Goal: Transaction & Acquisition: Complete application form

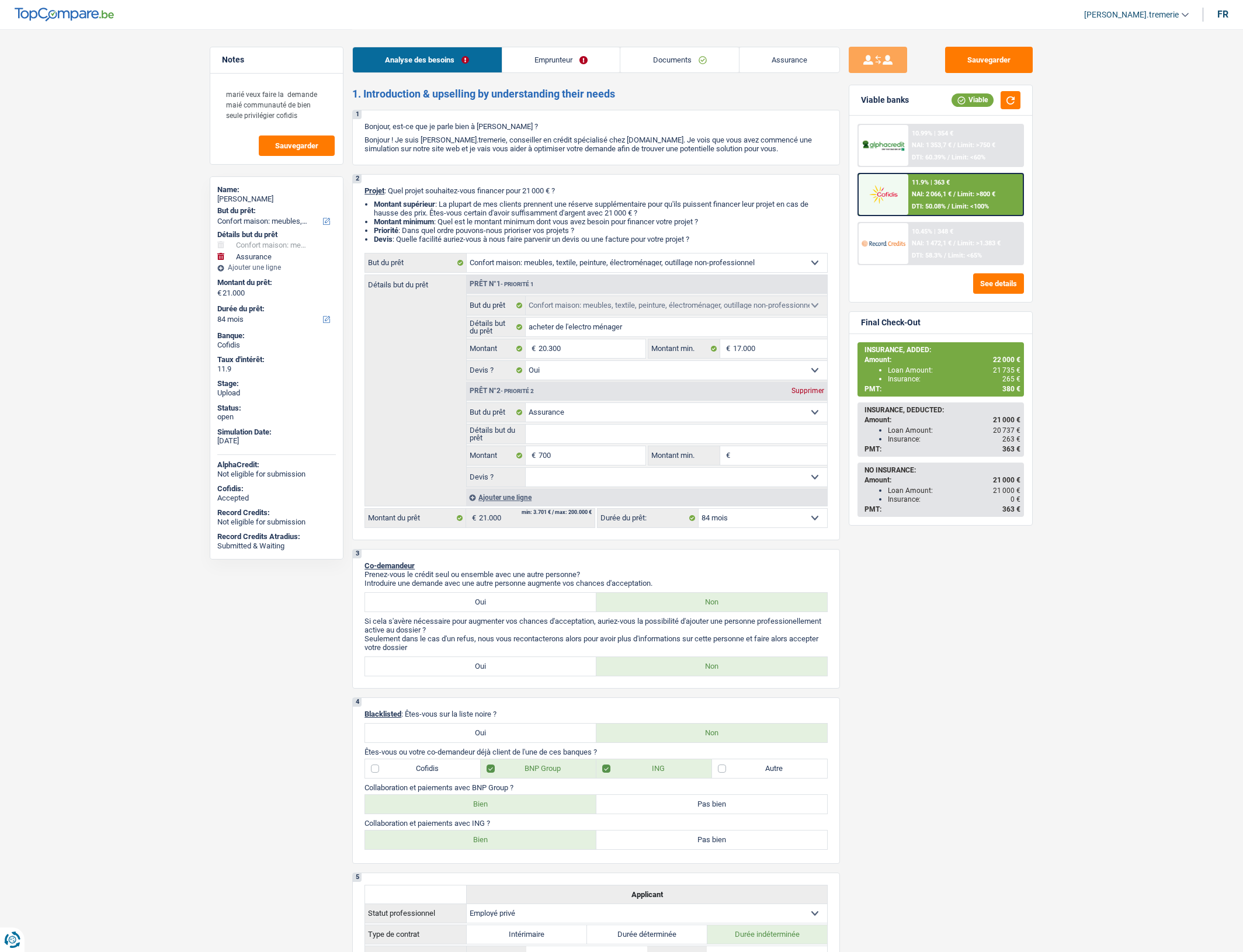
select select "household"
select select "insurance"
select select "84"
select select "household"
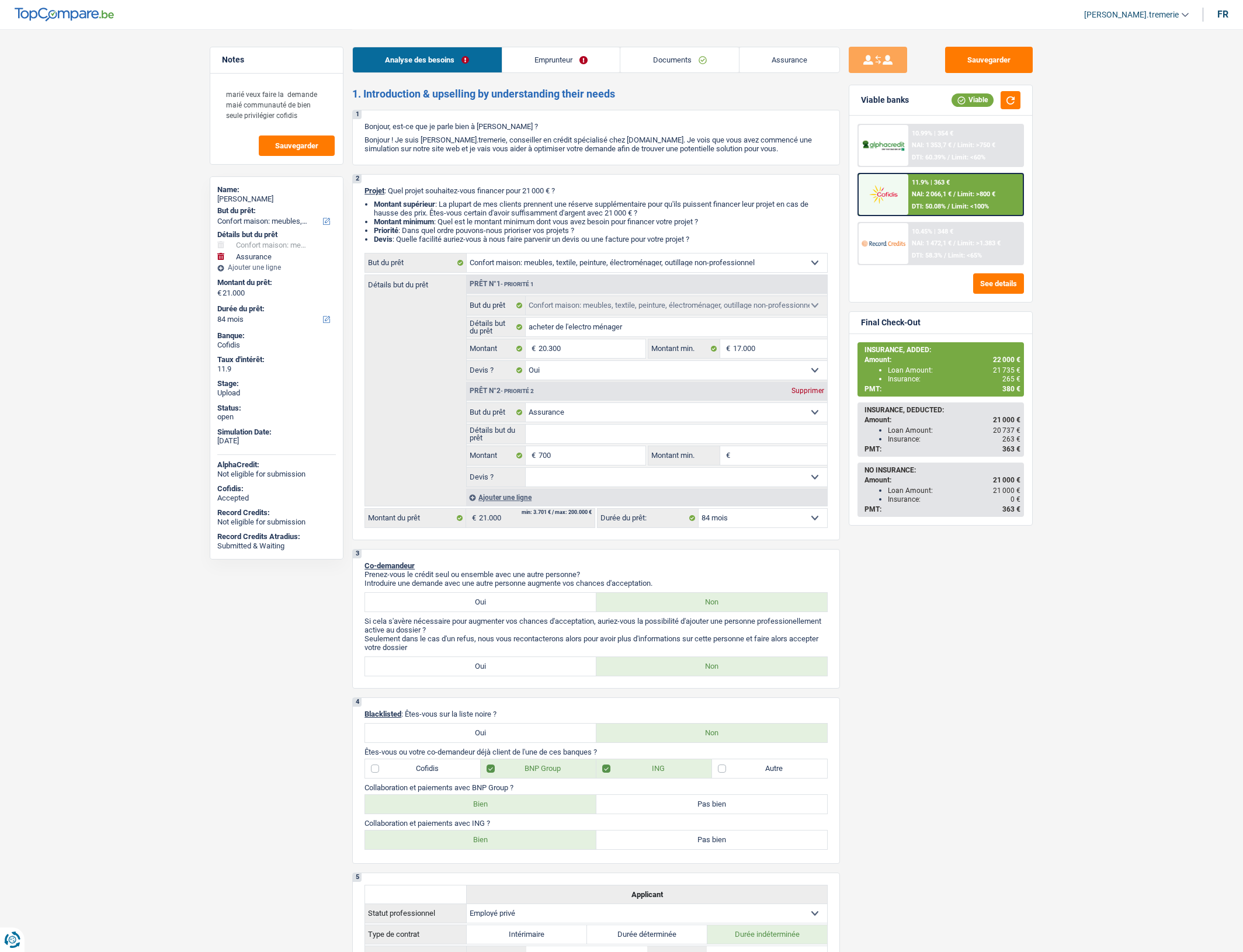
select select "household"
select select "yes"
select select "insurance"
select select "84"
select select "privateEmployee"
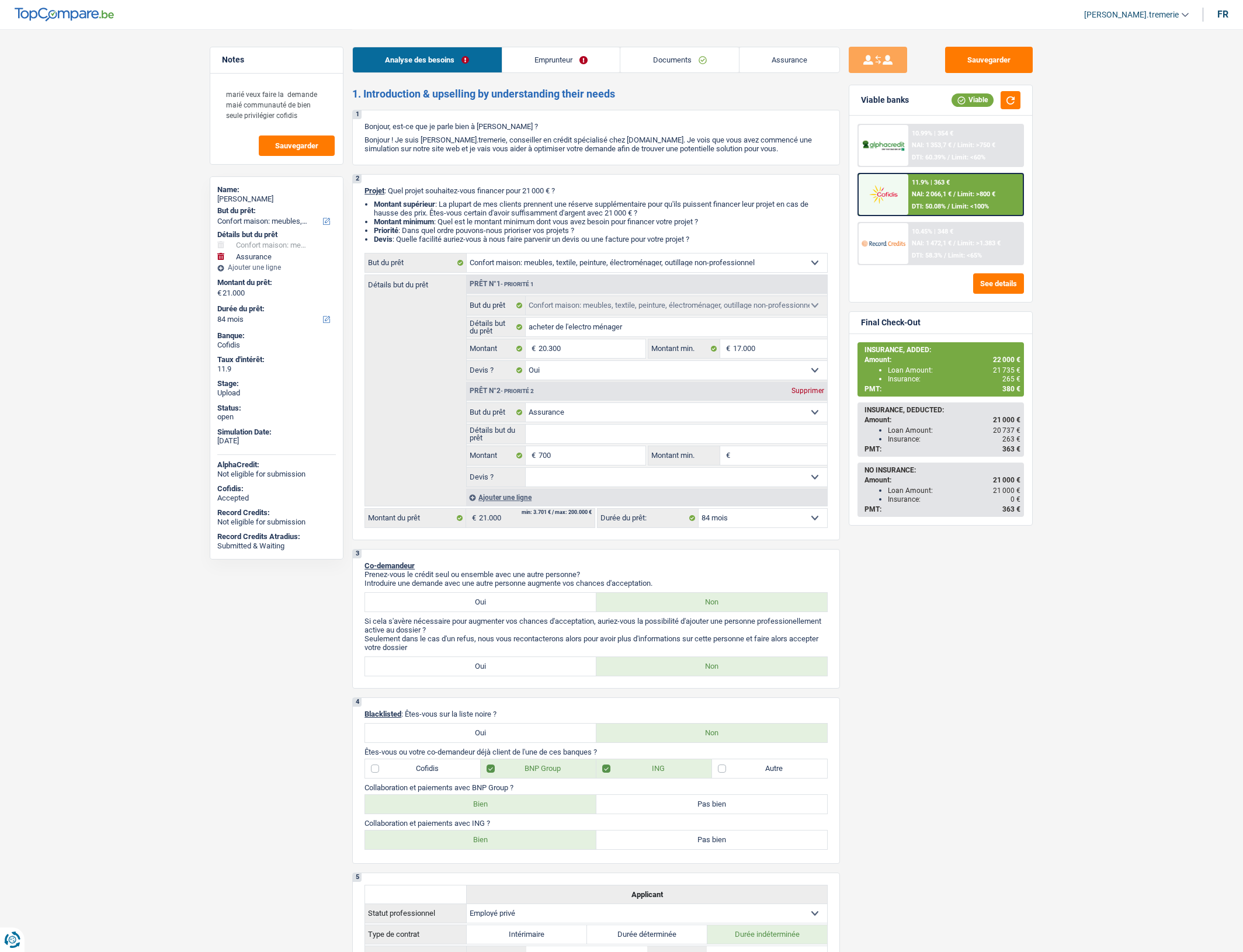
select select "familyAllowances"
select select "netSalary"
select select "mealVouchers"
select select "rents"
select select "creditConsolidation"
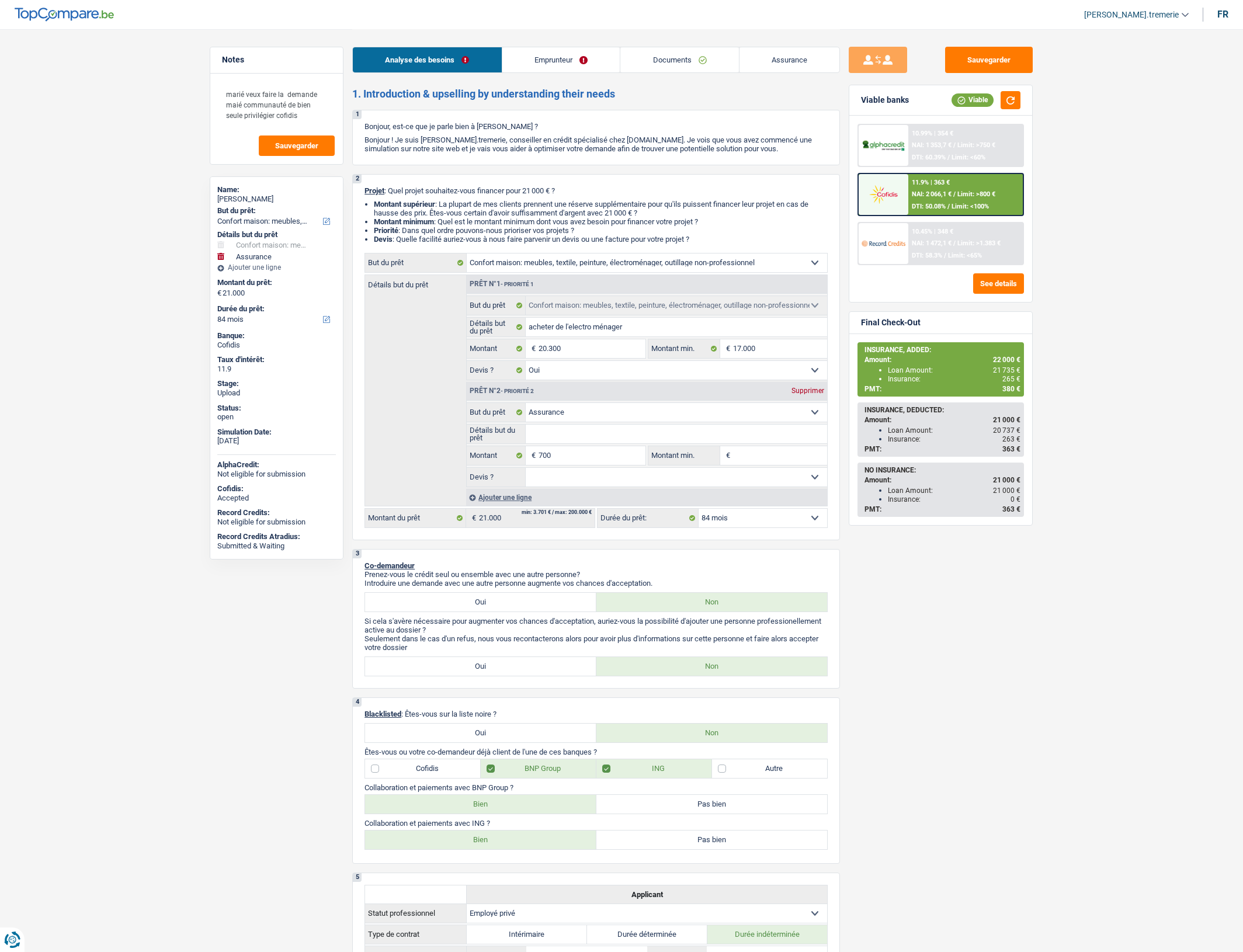
select select "72"
select select "household"
select select "yes"
select select "insurance"
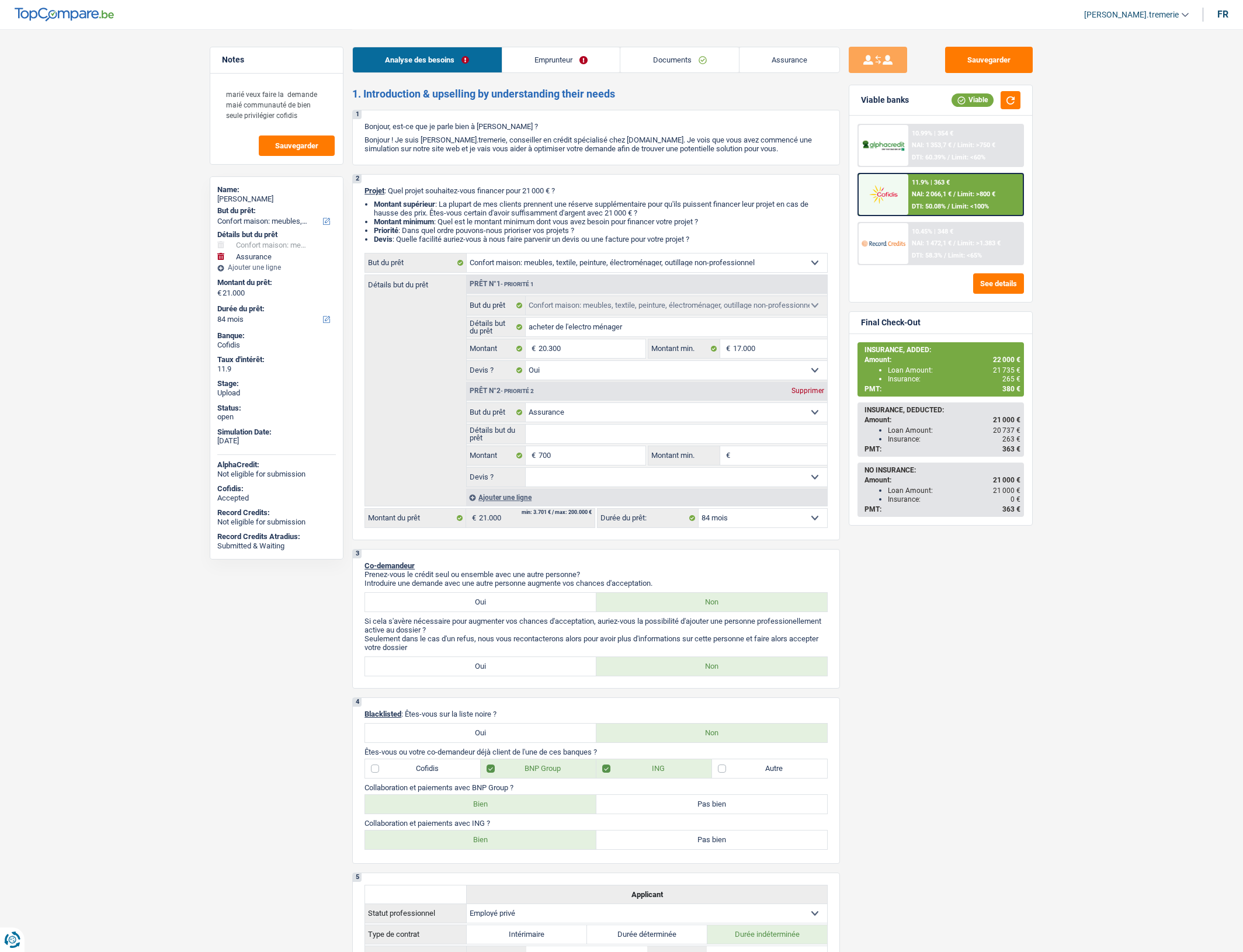
select select "84"
click at [961, 196] on span "Limit: >800 €" at bounding box center [976, 194] width 38 height 8
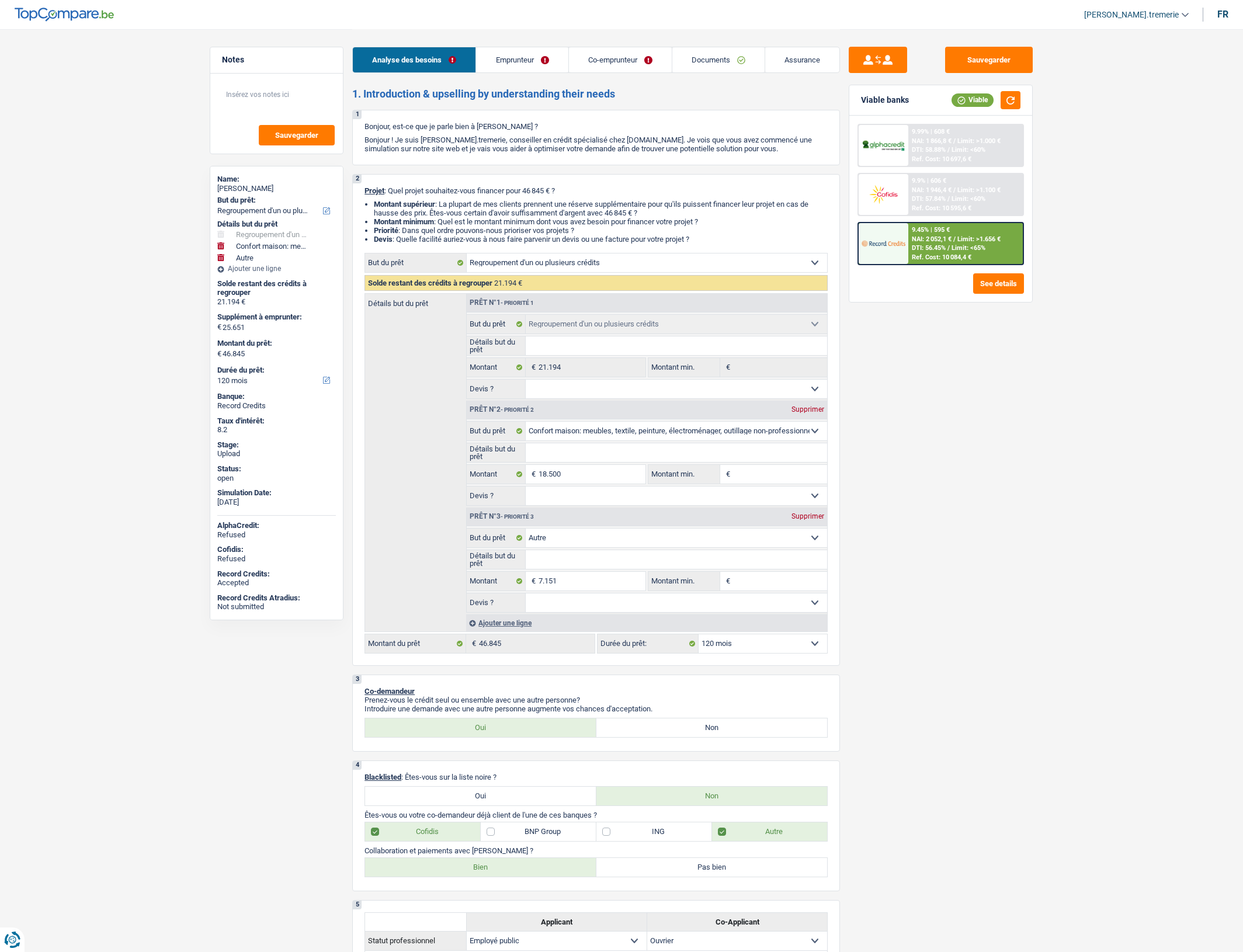
select select "refinancing"
select select "household"
select select "other"
select select "120"
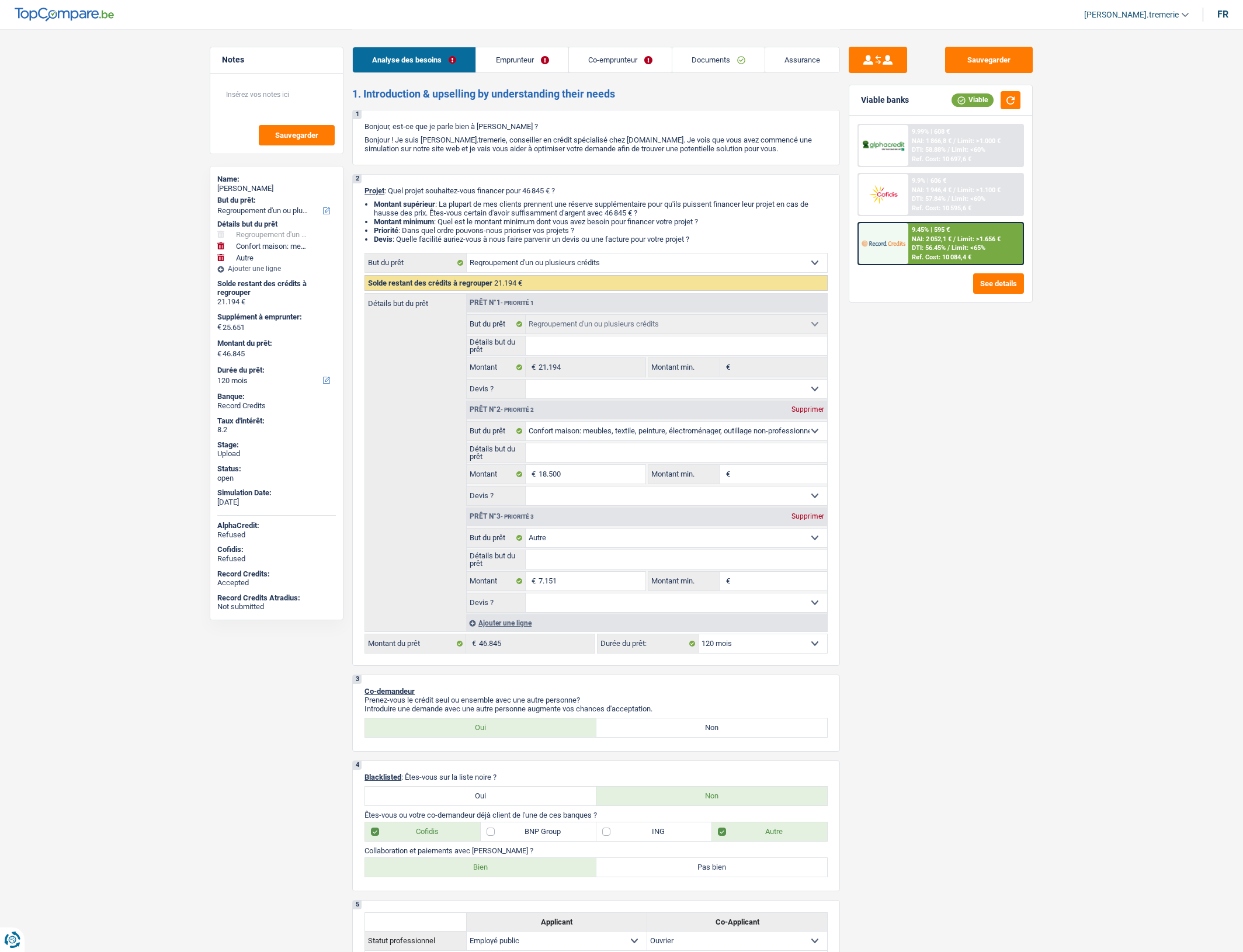
select select "refinancing"
select select "household"
select select "other"
select select "120"
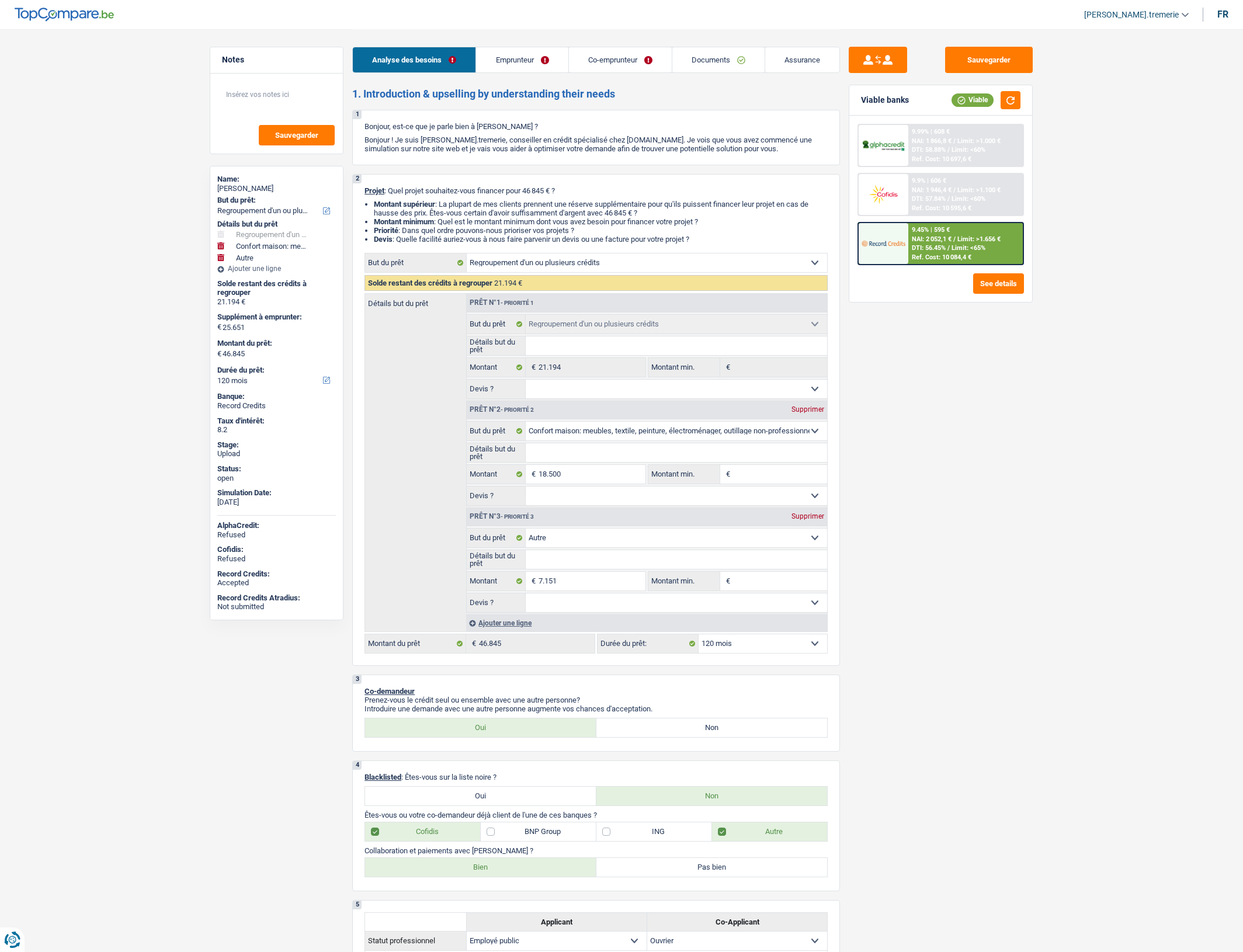
select select "publicEmployee"
select select "worker"
select select "familyAllowances"
select select "netSalary"
select select "mealVouchers"
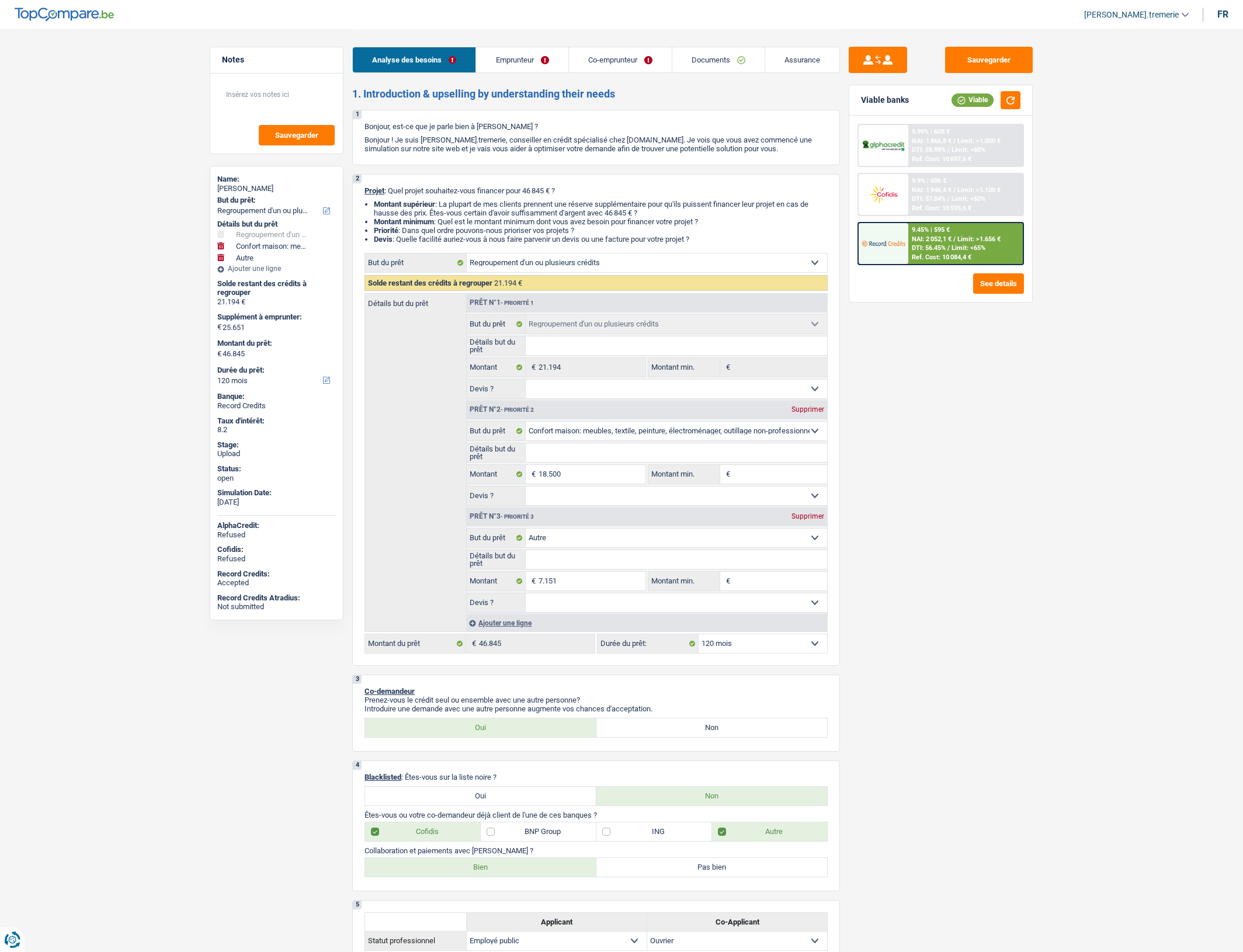
select select "netSalary"
select select "ownerWithMortgage"
select select "mortgage"
select select "240"
select select "carLoan"
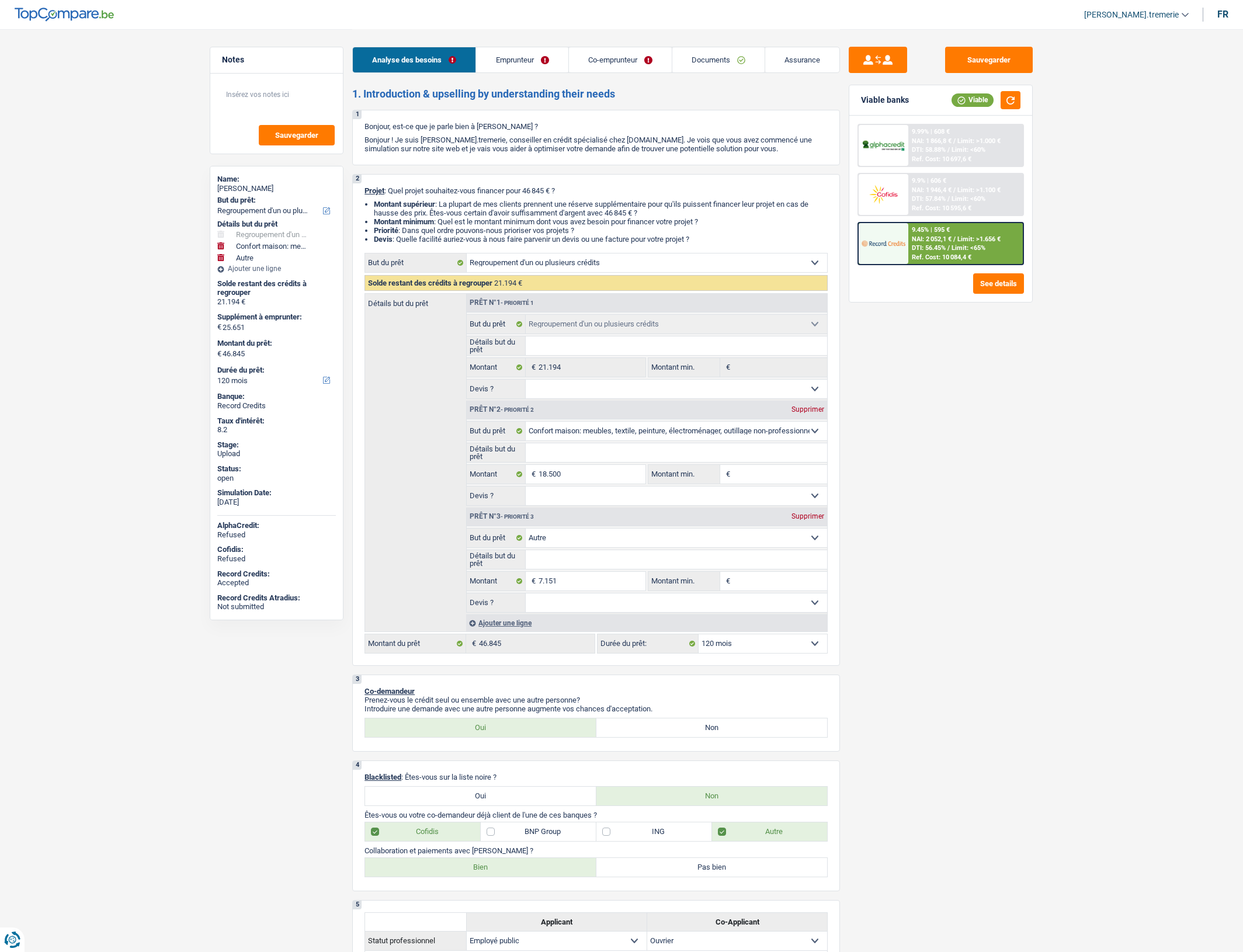
select select "72"
select select "personalLoan"
select select "other"
select select "48"
select select "cardOrCredit"
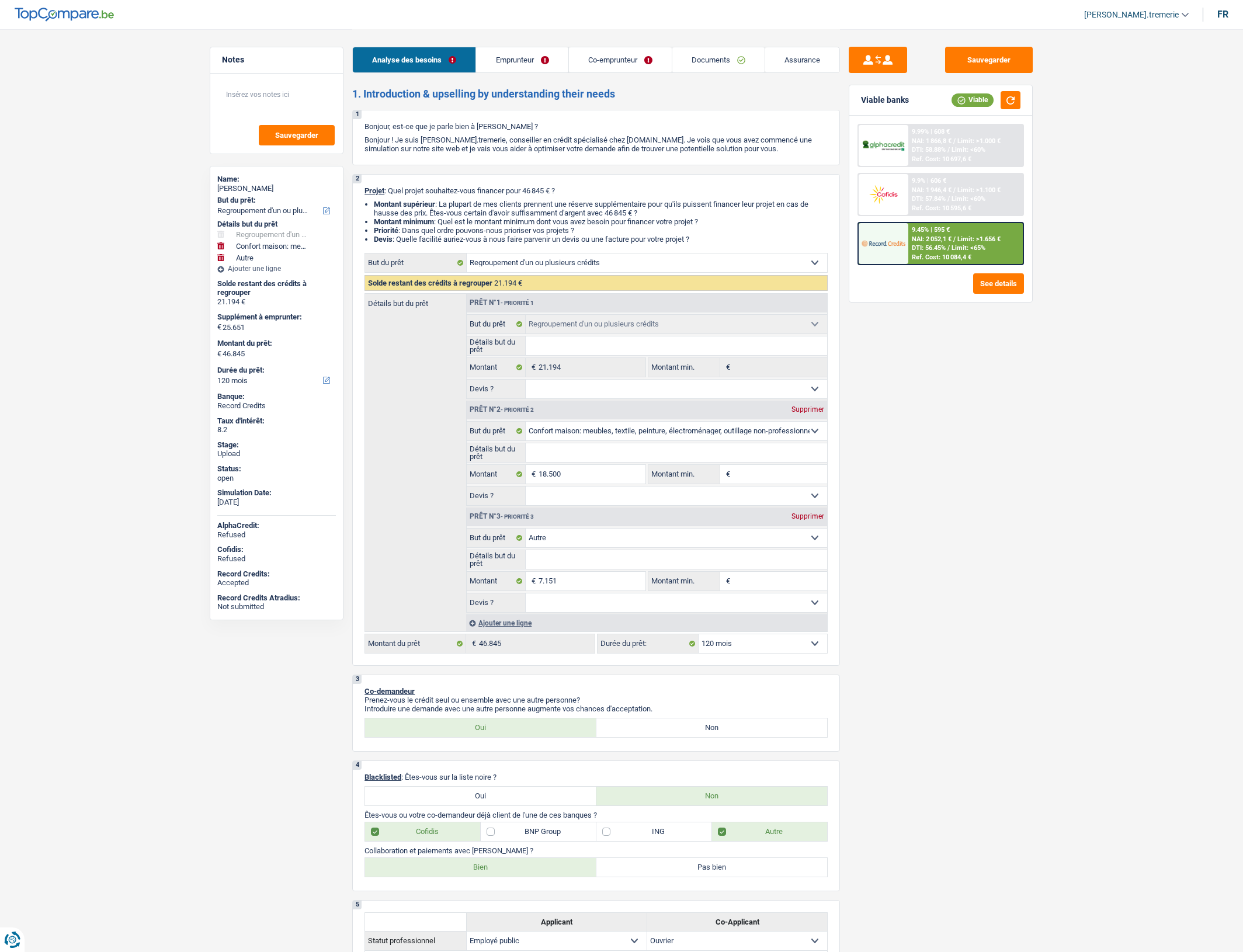
select select "cardOrCredit"
select select "refinancing"
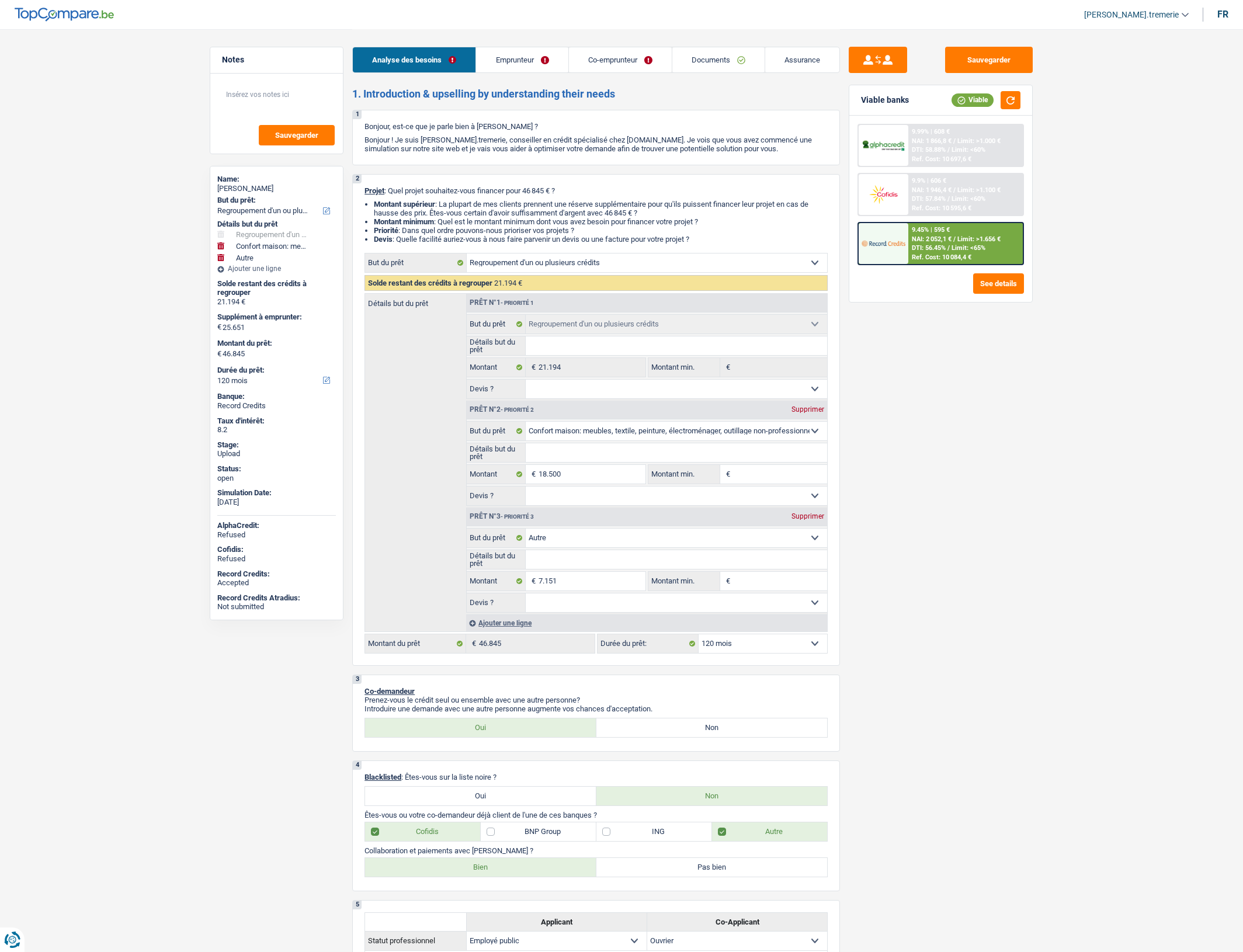
select select "household"
select select "other"
select select "120"
click at [727, 62] on link "Documents" at bounding box center [718, 59] width 92 height 25
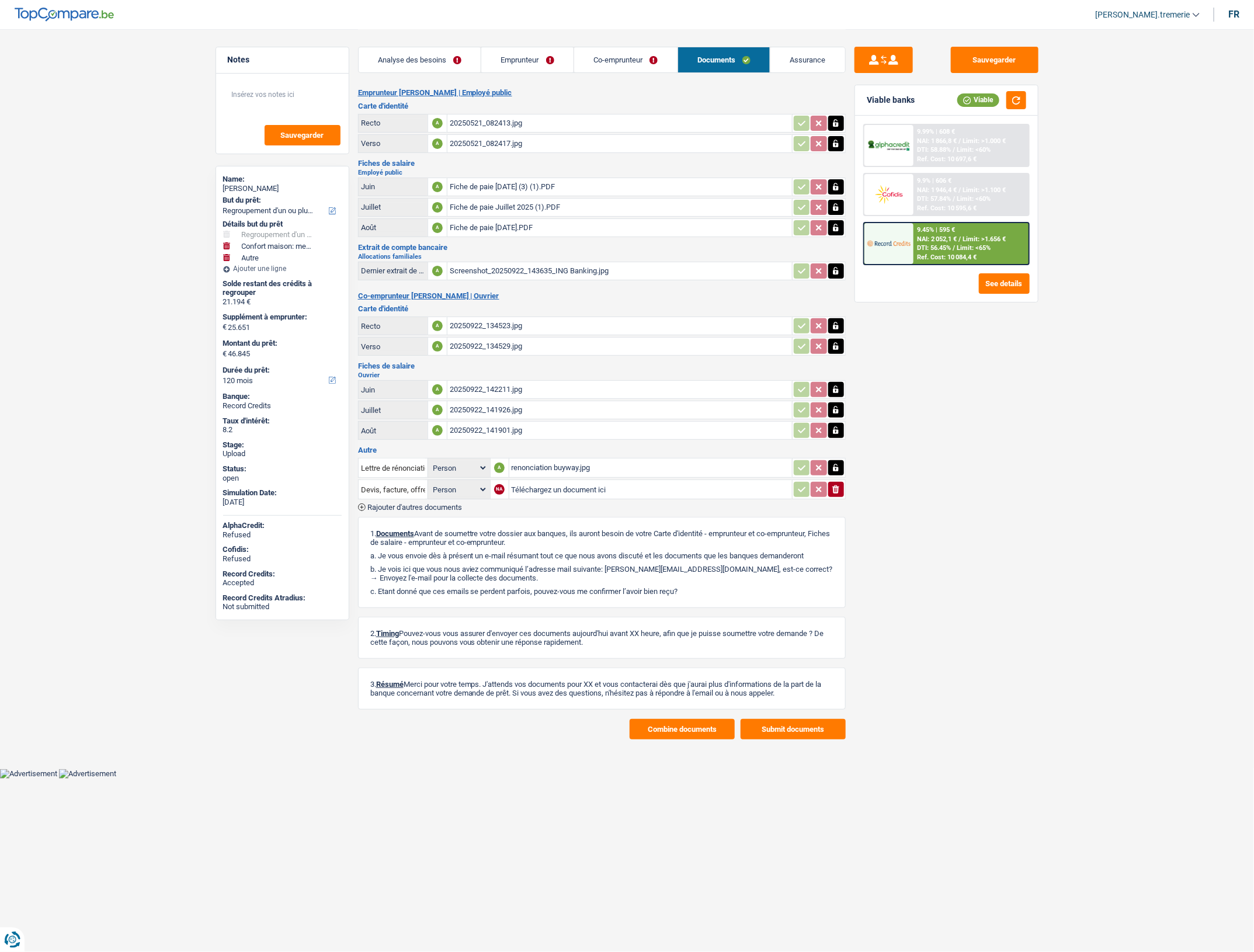
click at [540, 489] on input "Téléchargez un document ici" at bounding box center [650, 489] width 278 height 18
type input "C:\fakepath\WhatsApp Image 2025-09-29 à 14.25.53_a82c6c4f.jpg"
click at [396, 503] on span "Rajouter d'autres documents" at bounding box center [414, 506] width 94 height 8
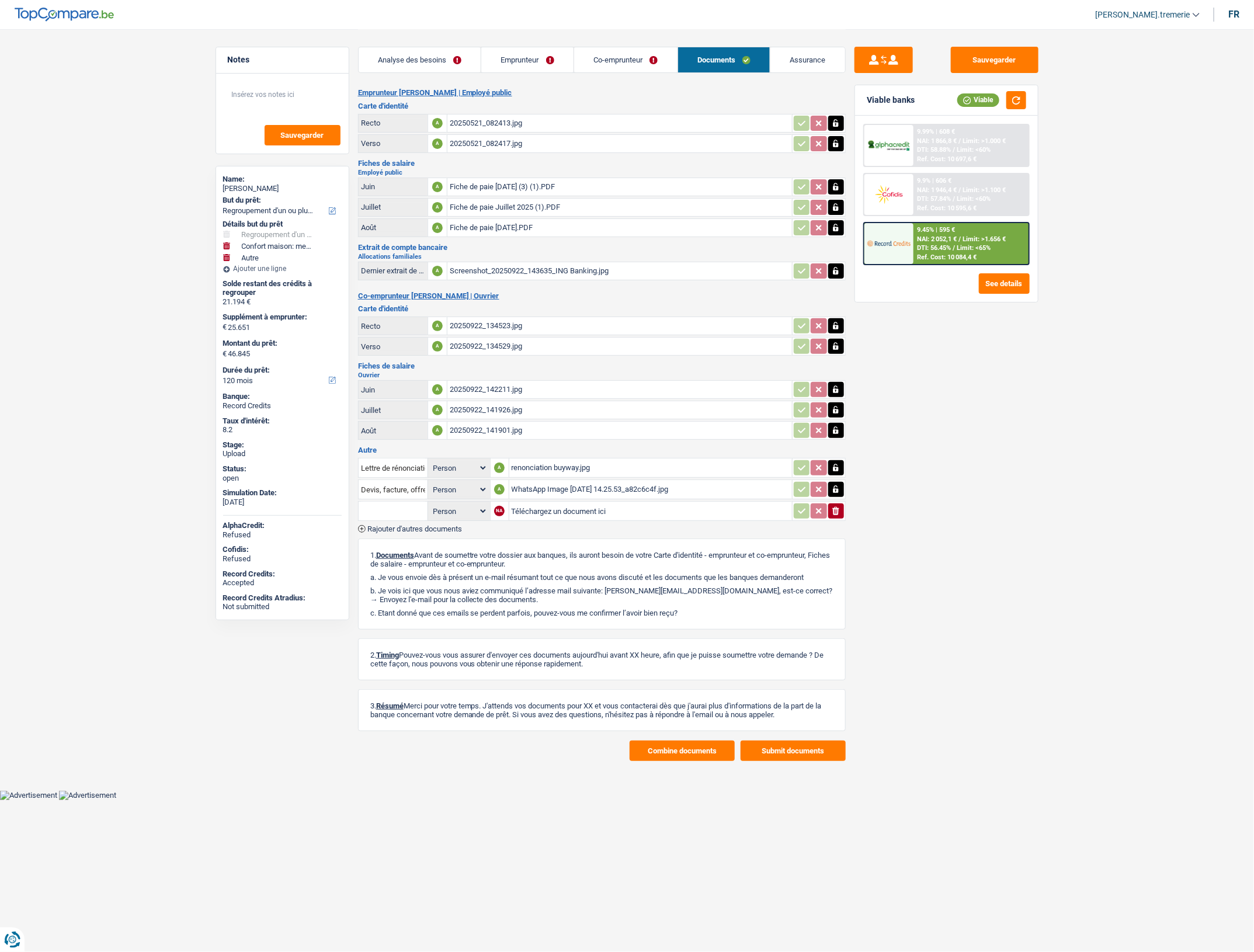
click at [541, 511] on input "Téléchargez un document ici" at bounding box center [650, 511] width 278 height 18
type input "C:\fakepath\WhatsApp Image 2025-09-29 à 14.57.17_1a6ede86.jpg"
click at [383, 487] on input "Devis, facture, offre, bon de commande" at bounding box center [393, 489] width 64 height 18
click at [392, 513] on li "Décompte de remboursement anticipé" at bounding box center [433, 512] width 138 height 14
type input "Décompte de remboursement anticipé"
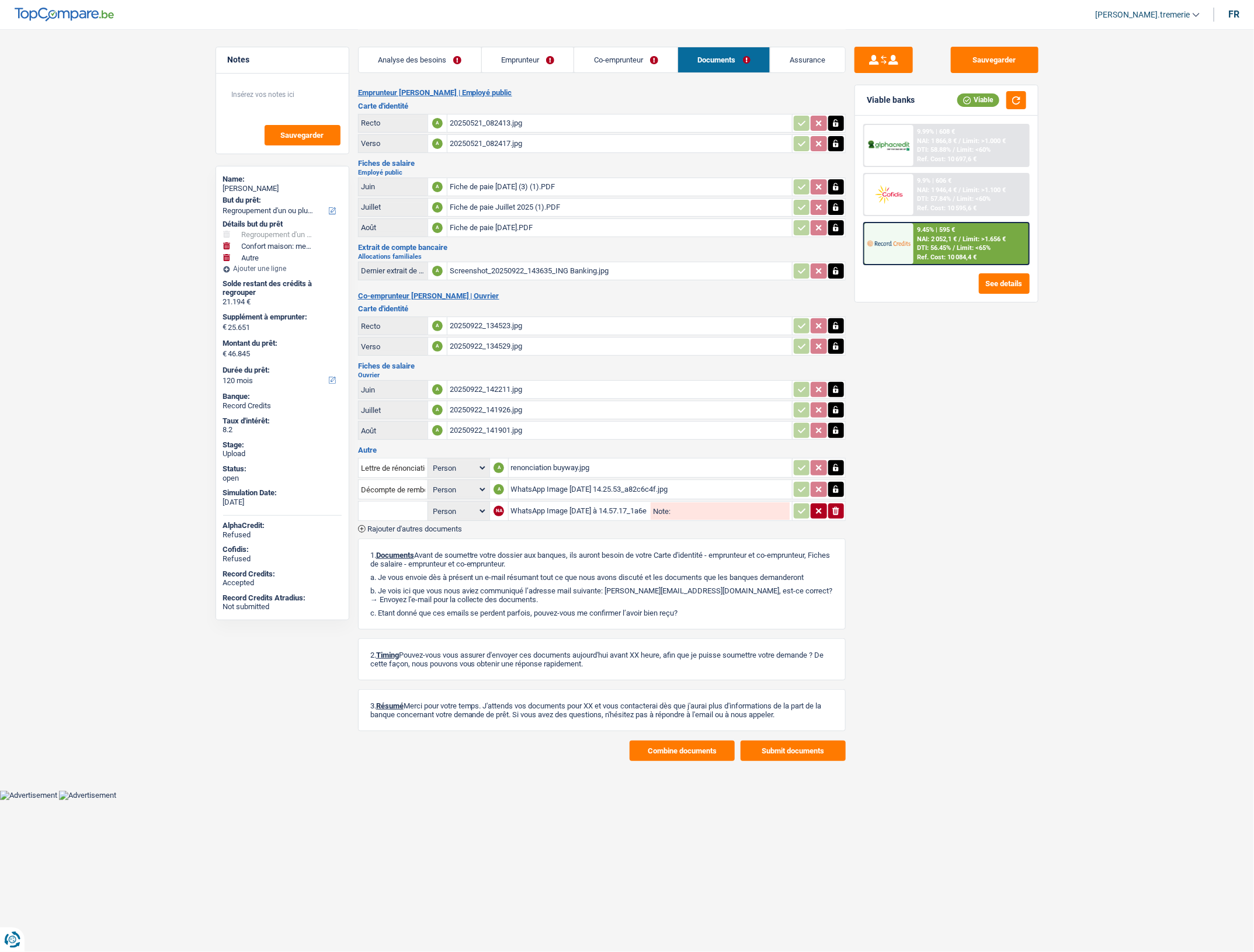
click at [387, 505] on input "text" at bounding box center [393, 511] width 64 height 18
click at [395, 533] on li "Décompte de remboursement anticipé" at bounding box center [433, 534] width 138 height 14
type input "Décompte de remboursement anticipé"
click at [798, 512] on icon "button" at bounding box center [802, 511] width 10 height 12
click at [544, 463] on div "renonciation buyway.jpg" at bounding box center [650, 467] width 278 height 18
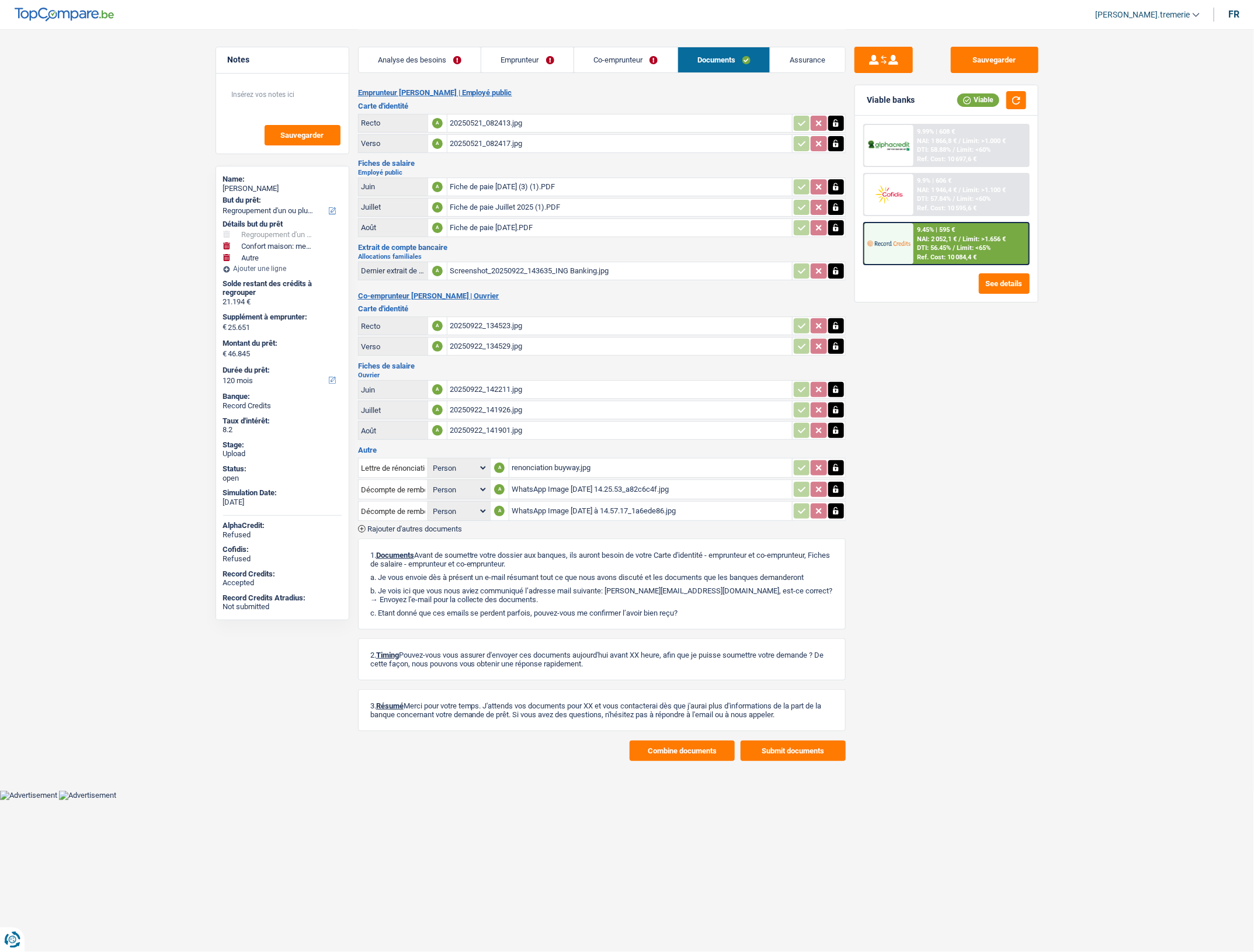
click at [669, 755] on button "Combine documents" at bounding box center [682, 750] width 105 height 21
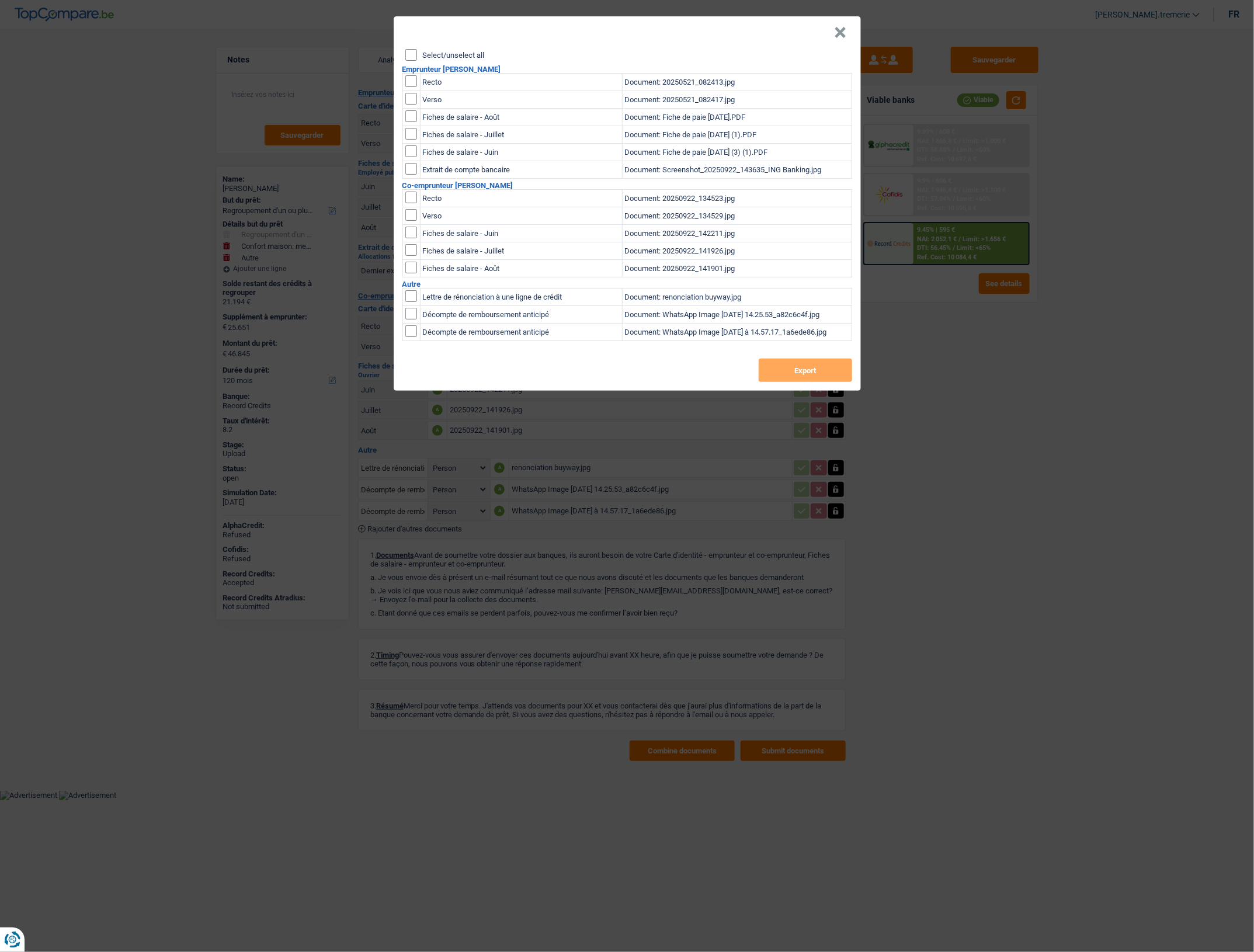
click at [410, 290] on input "checkbox" at bounding box center [411, 296] width 12 height 12
checkbox input "true"
click at [412, 318] on input "checkbox" at bounding box center [411, 313] width 12 height 12
checkbox input "true"
click at [412, 334] on input "checkbox" at bounding box center [411, 331] width 12 height 12
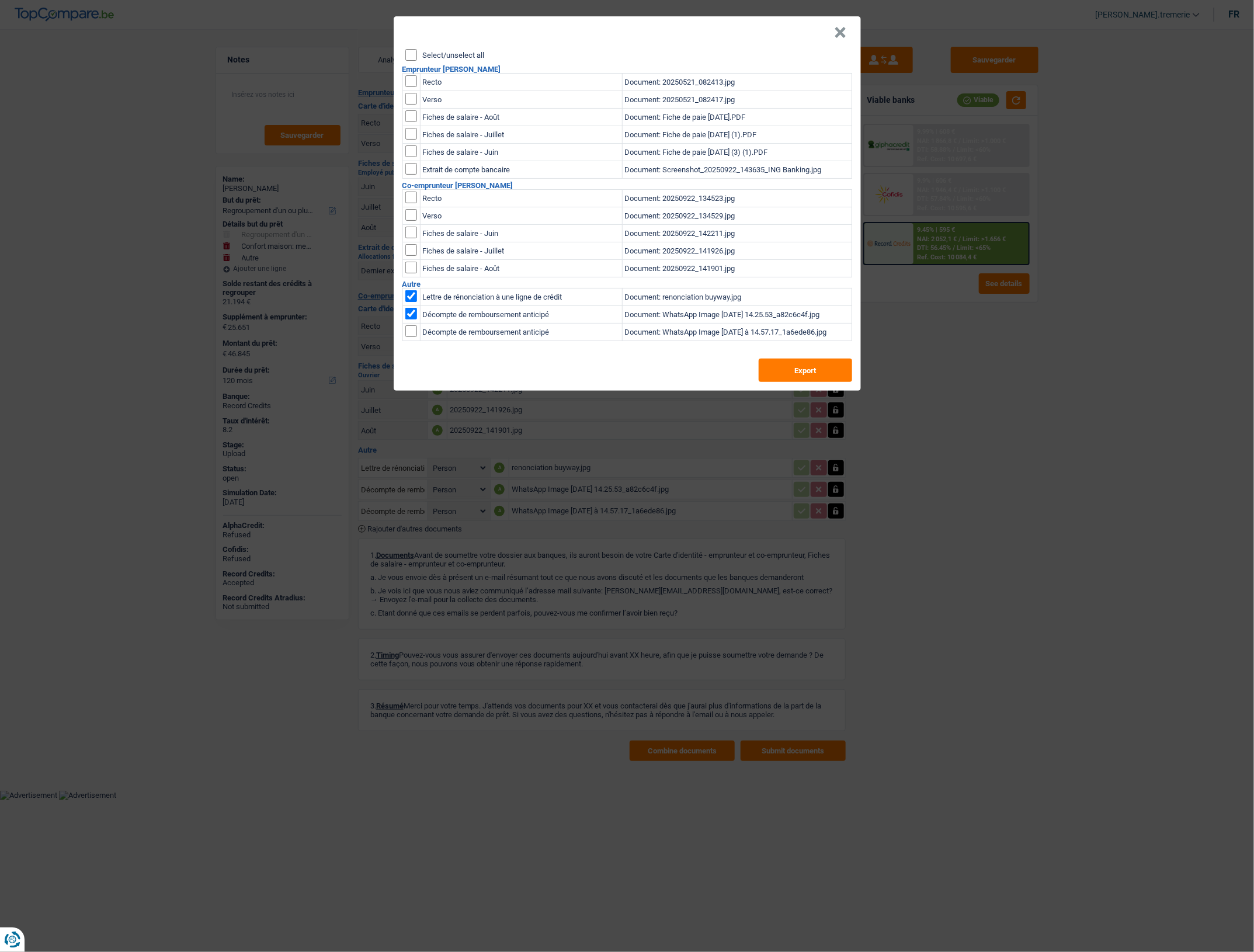
checkbox input "true"
click at [824, 364] on button "Export" at bounding box center [805, 370] width 94 height 23
click at [836, 34] on button "×" at bounding box center [841, 32] width 12 height 12
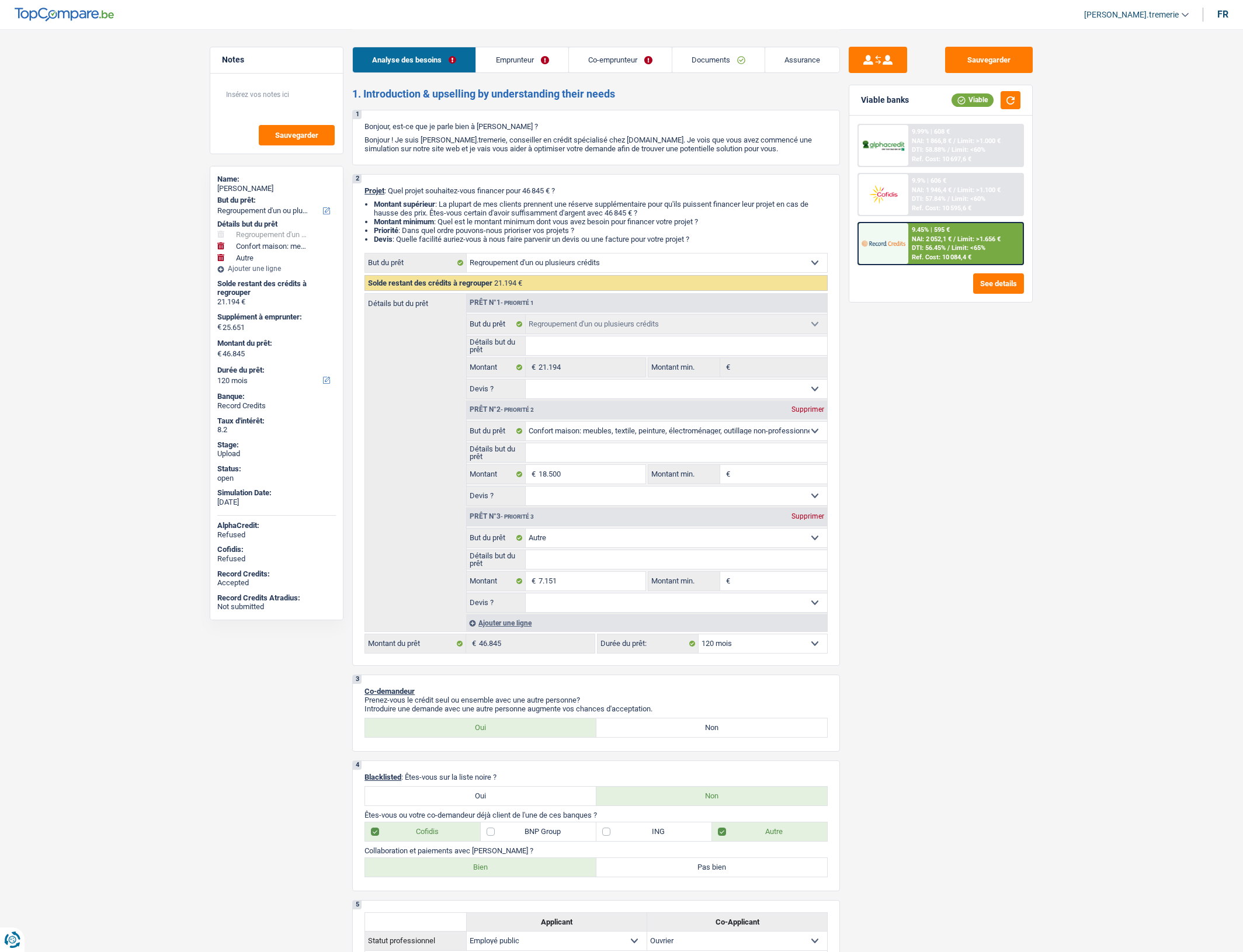
select select "refinancing"
select select "household"
select select "other"
select select "120"
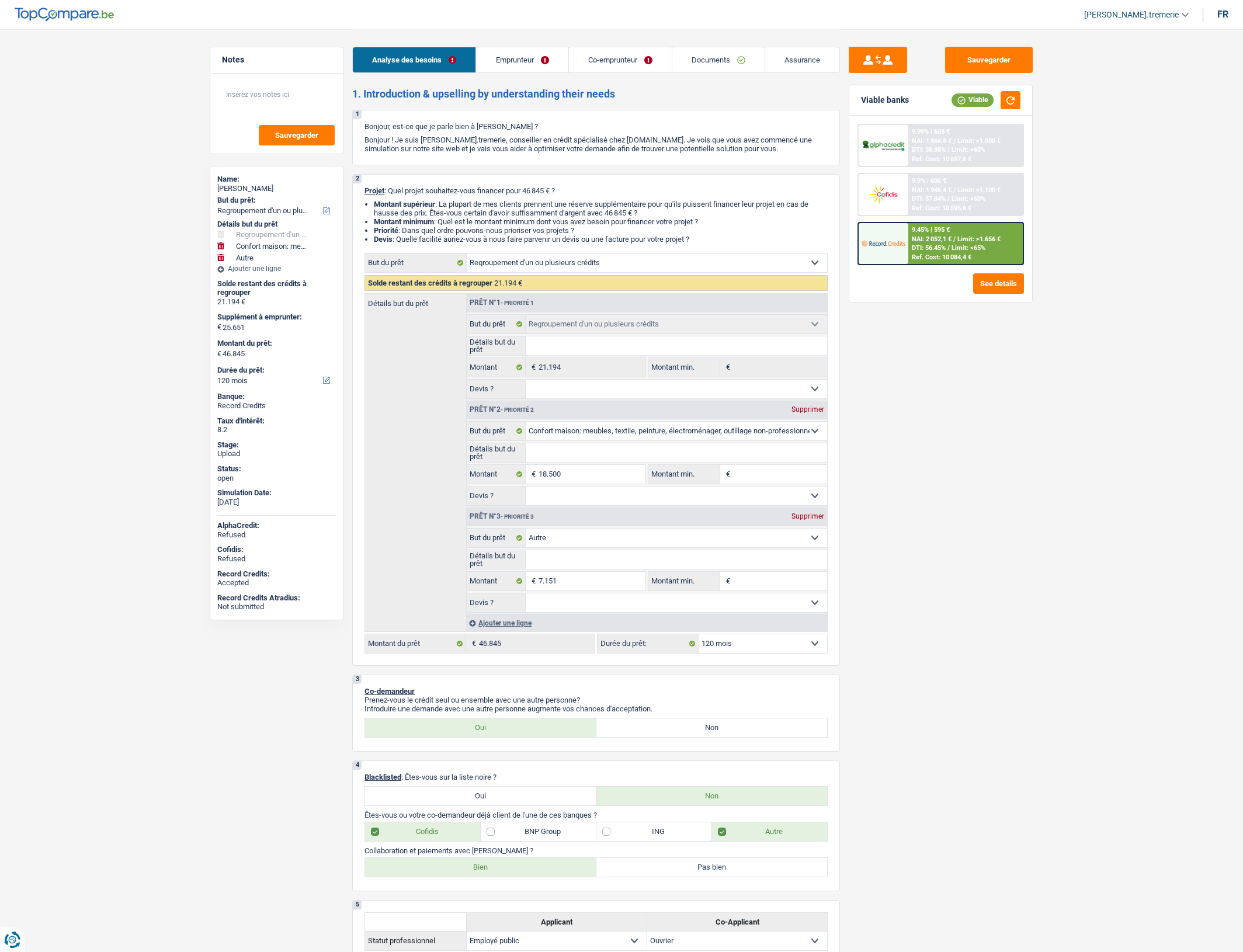
select select "refinancing"
select select "household"
select select "other"
select select "120"
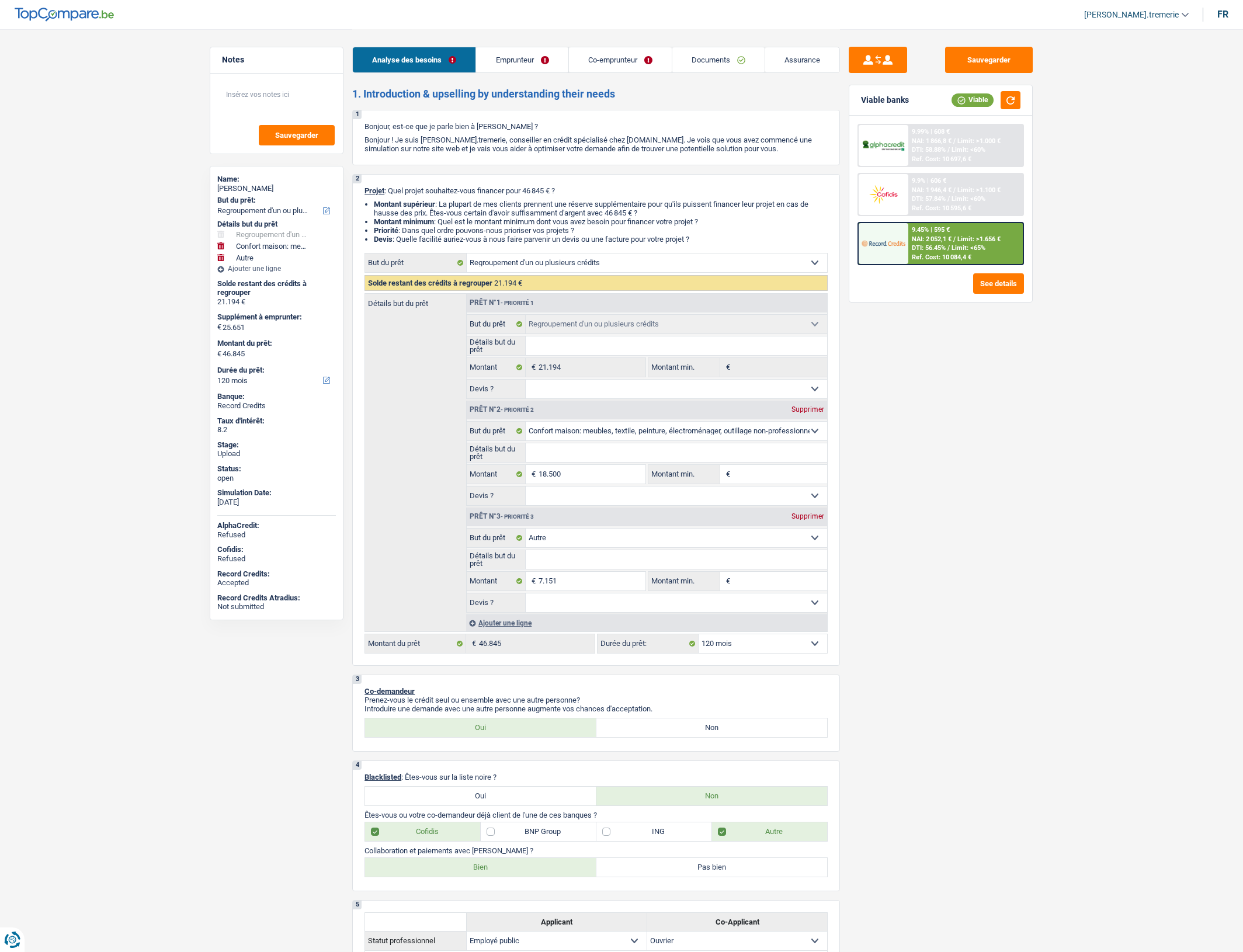
select select "publicEmployee"
select select "worker"
select select "familyAllowances"
select select "netSalary"
select select "mealVouchers"
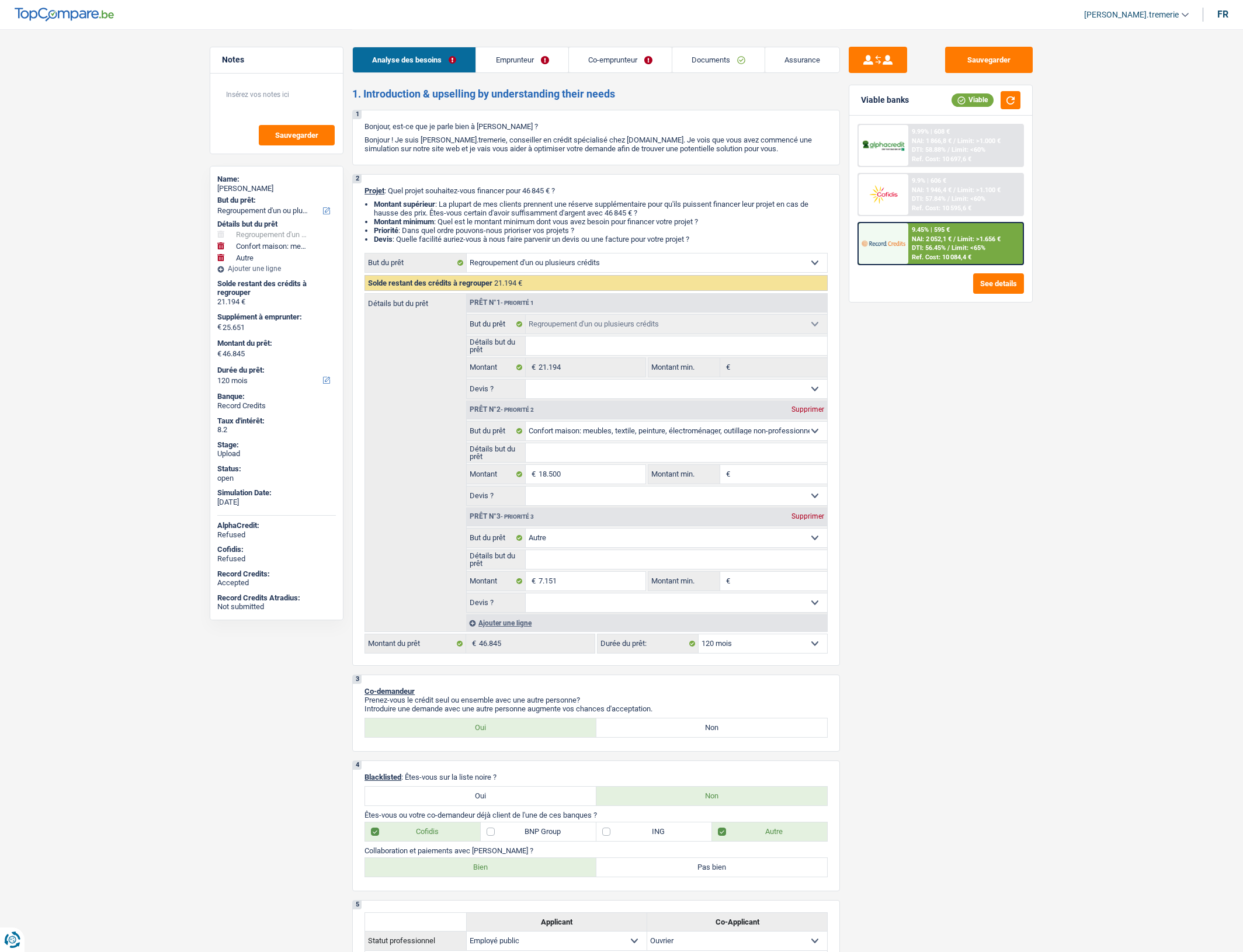
select select "netSalary"
select select "ownerWithMortgage"
select select "mortgage"
select select "240"
select select "carLoan"
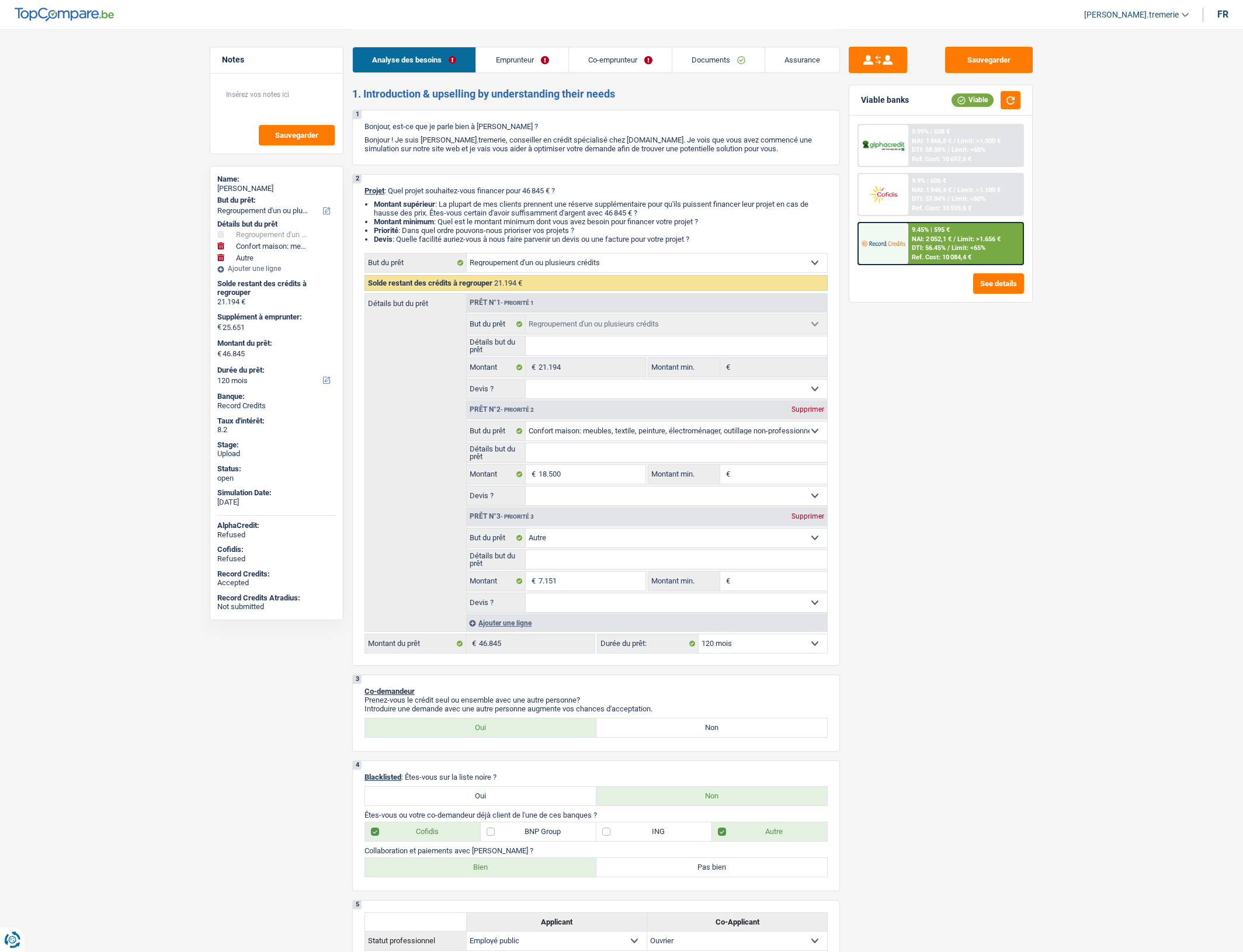
select select "72"
select select "personalLoan"
select select "other"
select select "48"
select select "cardOrCredit"
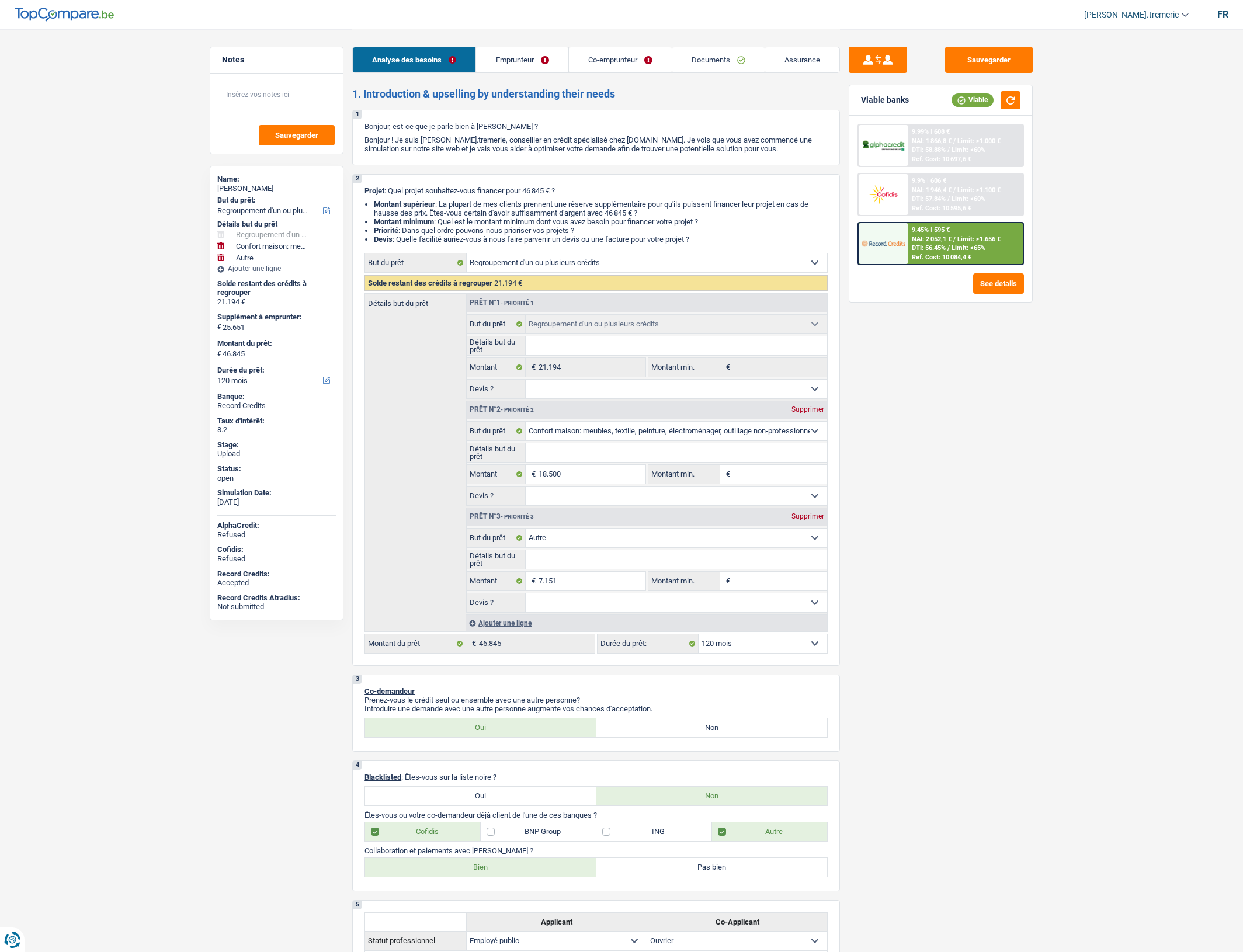
select select "cardOrCredit"
select select "refinancing"
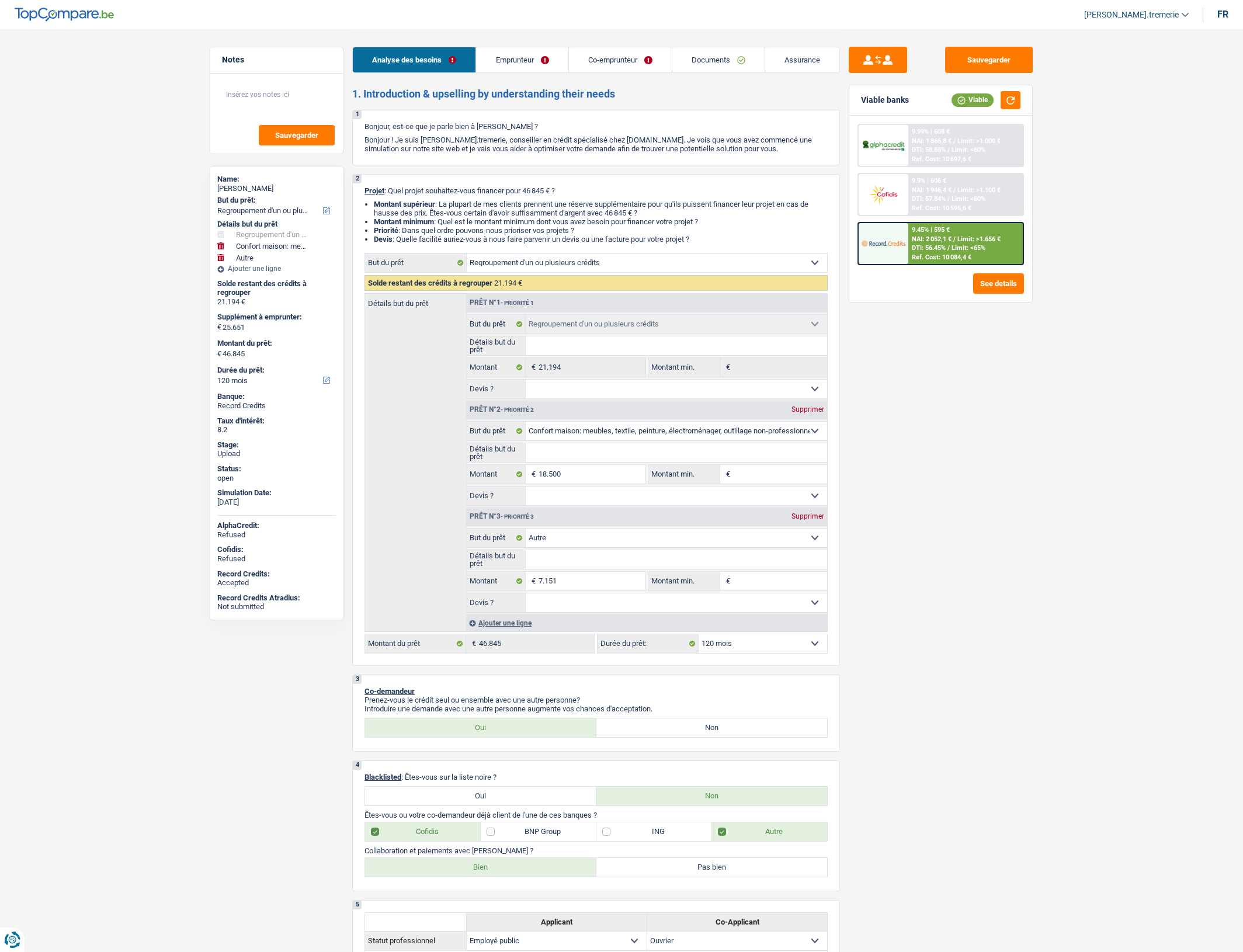
select select "household"
select select "other"
select select "120"
click at [506, 631] on div "Ajouter une ligne" at bounding box center [647, 623] width 361 height 17
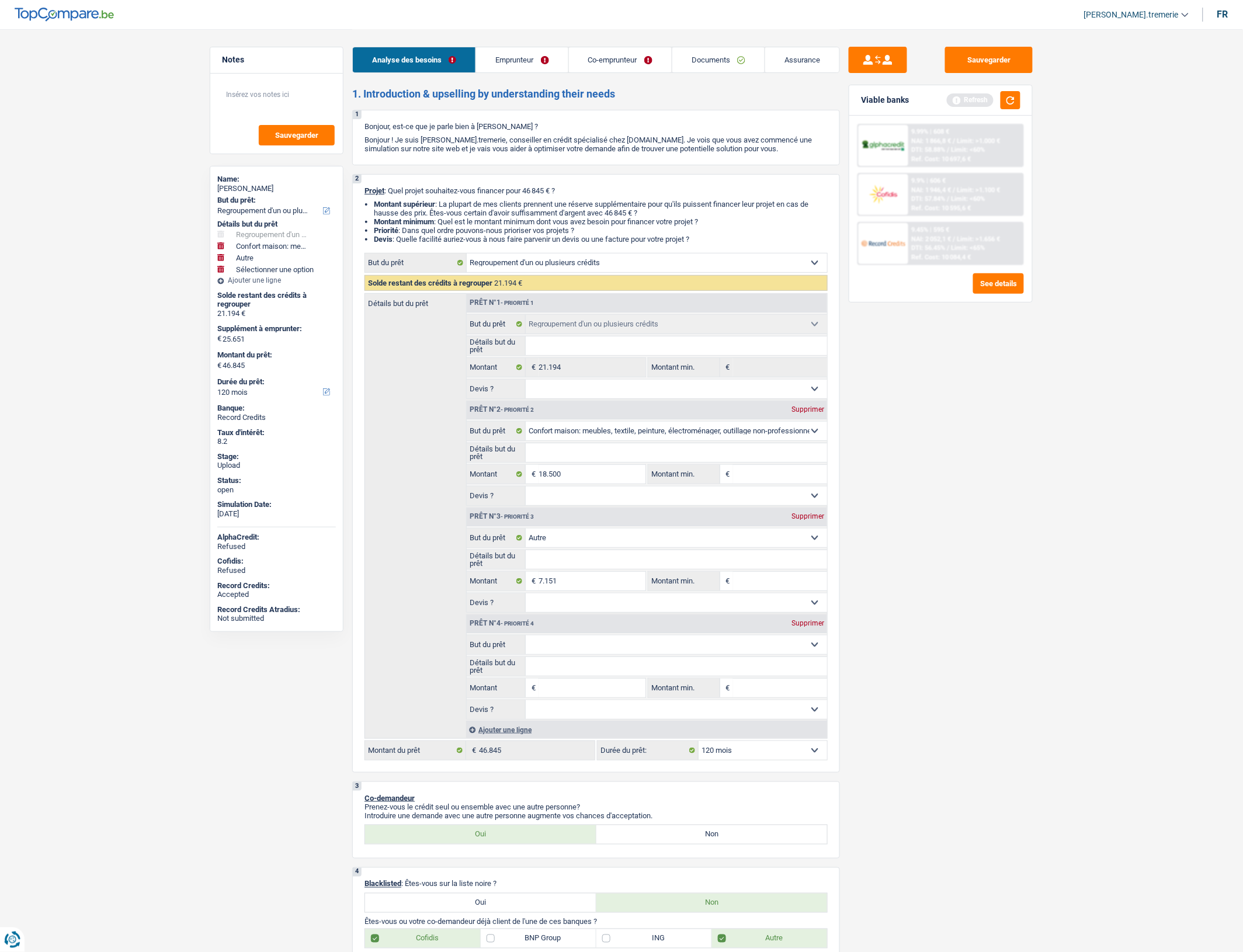
click at [572, 697] on input "Montant" at bounding box center [592, 688] width 107 height 18
type input "3"
type input "31"
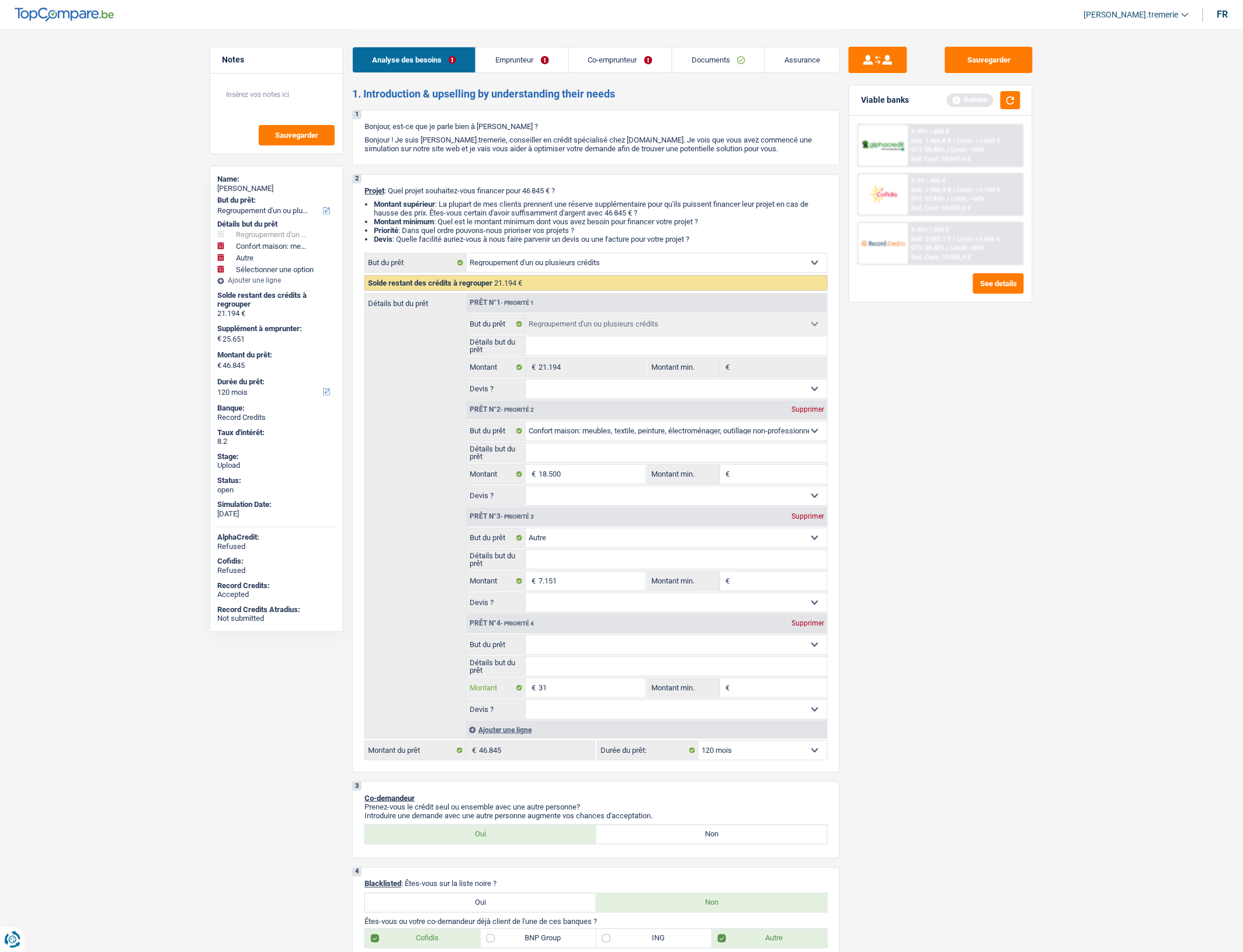
type input "315"
type input "3.155"
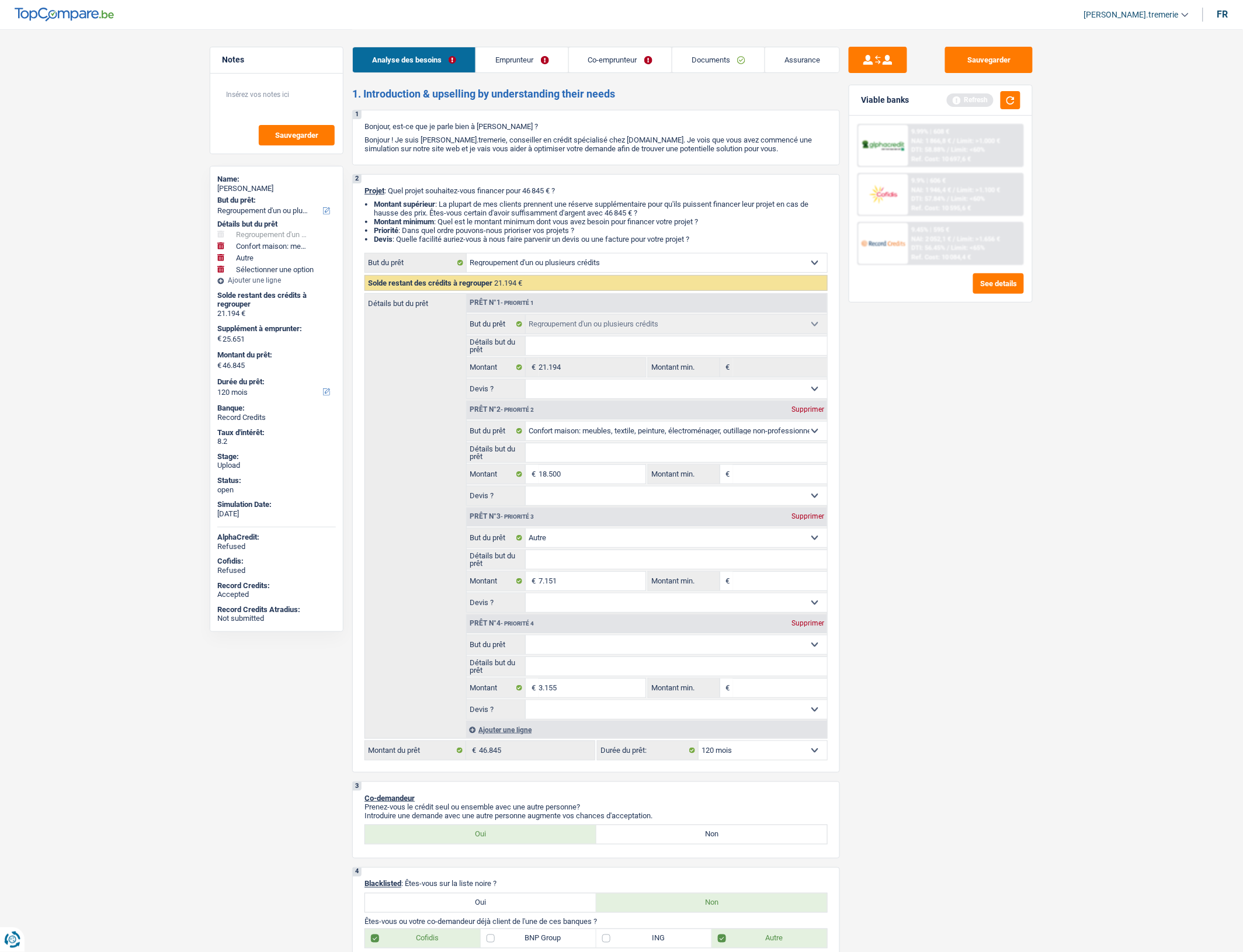
type input "28.806"
type input "50.000"
select select "144"
type input "50.000"
select select "144"
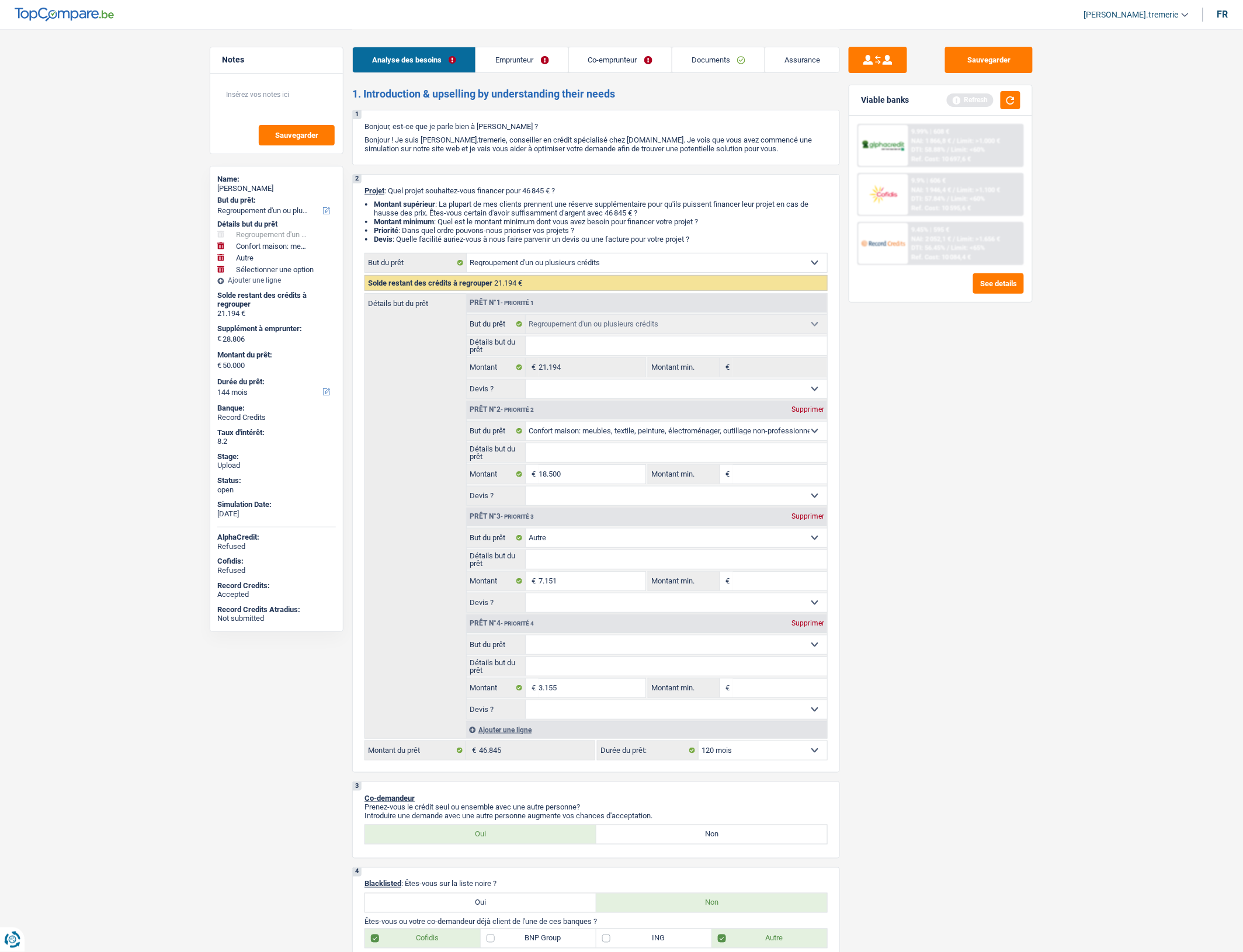
type input "50.000"
select select "144"
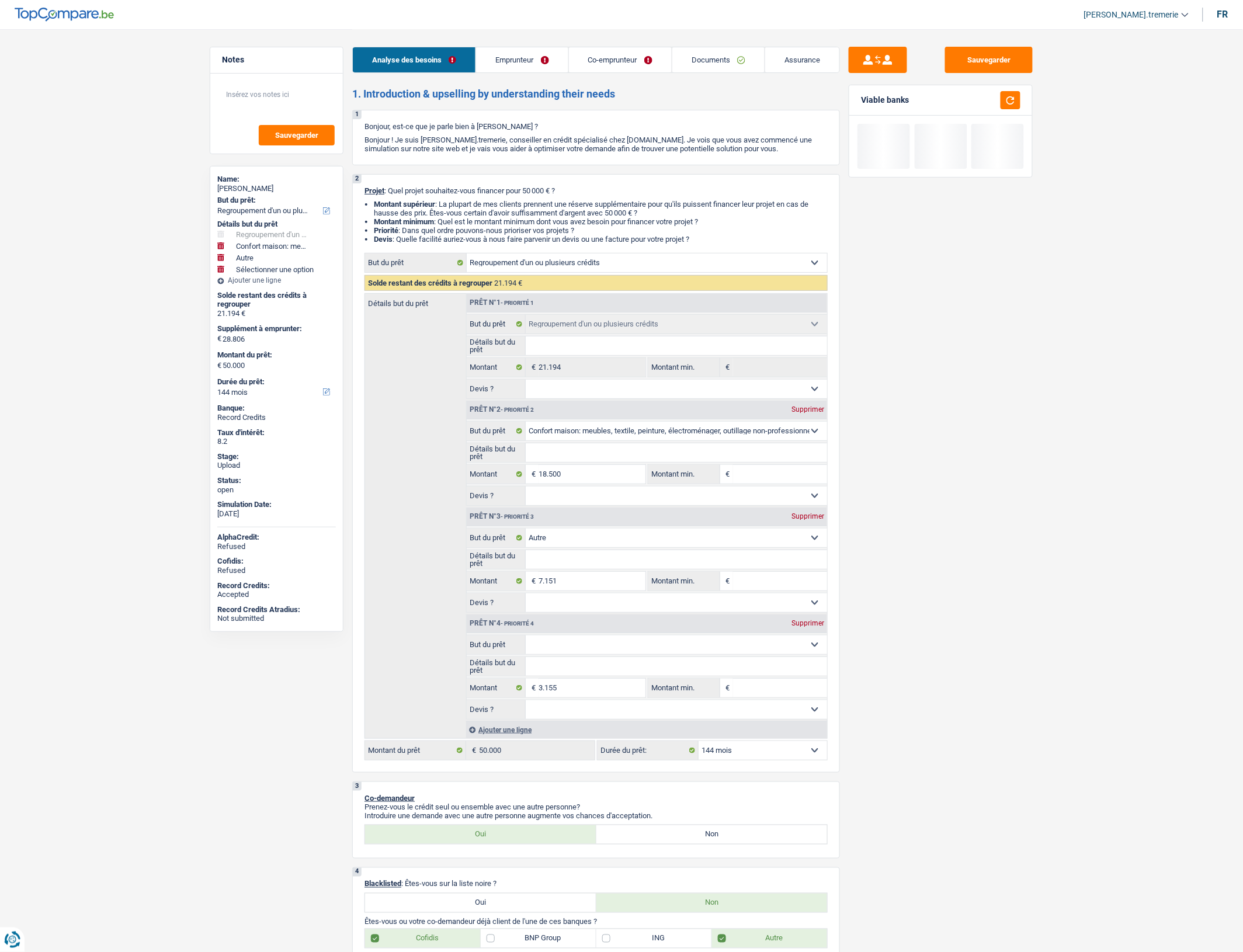
click at [564, 654] on select "Confort maison: meubles, textile, peinture, électroménager, outillage non-profe…" at bounding box center [677, 644] width 302 height 18
select select "insurance"
click at [526, 647] on select "Confort maison: meubles, textile, peinture, électroménager, outillage non-profe…" at bounding box center [677, 644] width 302 height 18
select select "insurance"
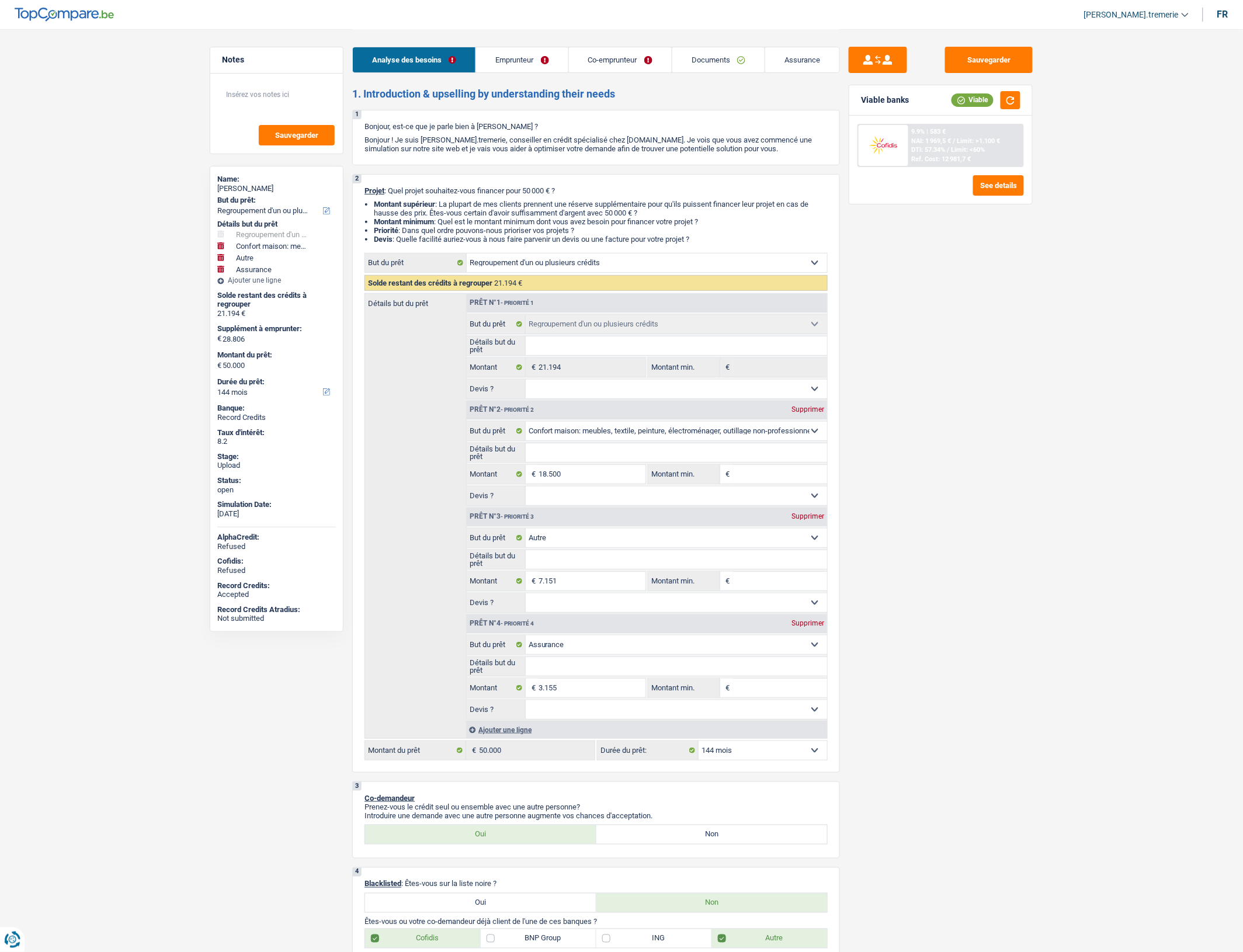
click at [756, 757] on select "12 mois 18 mois 24 mois 30 mois 36 mois 42 mois 48 mois 60 mois 72 mois 84 mois…" at bounding box center [763, 750] width 129 height 18
select select "120"
click at [699, 754] on select "12 mois 18 mois 24 mois 30 mois 36 mois 42 mois 48 mois 60 mois 72 mois 84 mois…" at bounding box center [763, 750] width 129 height 18
select select "120"
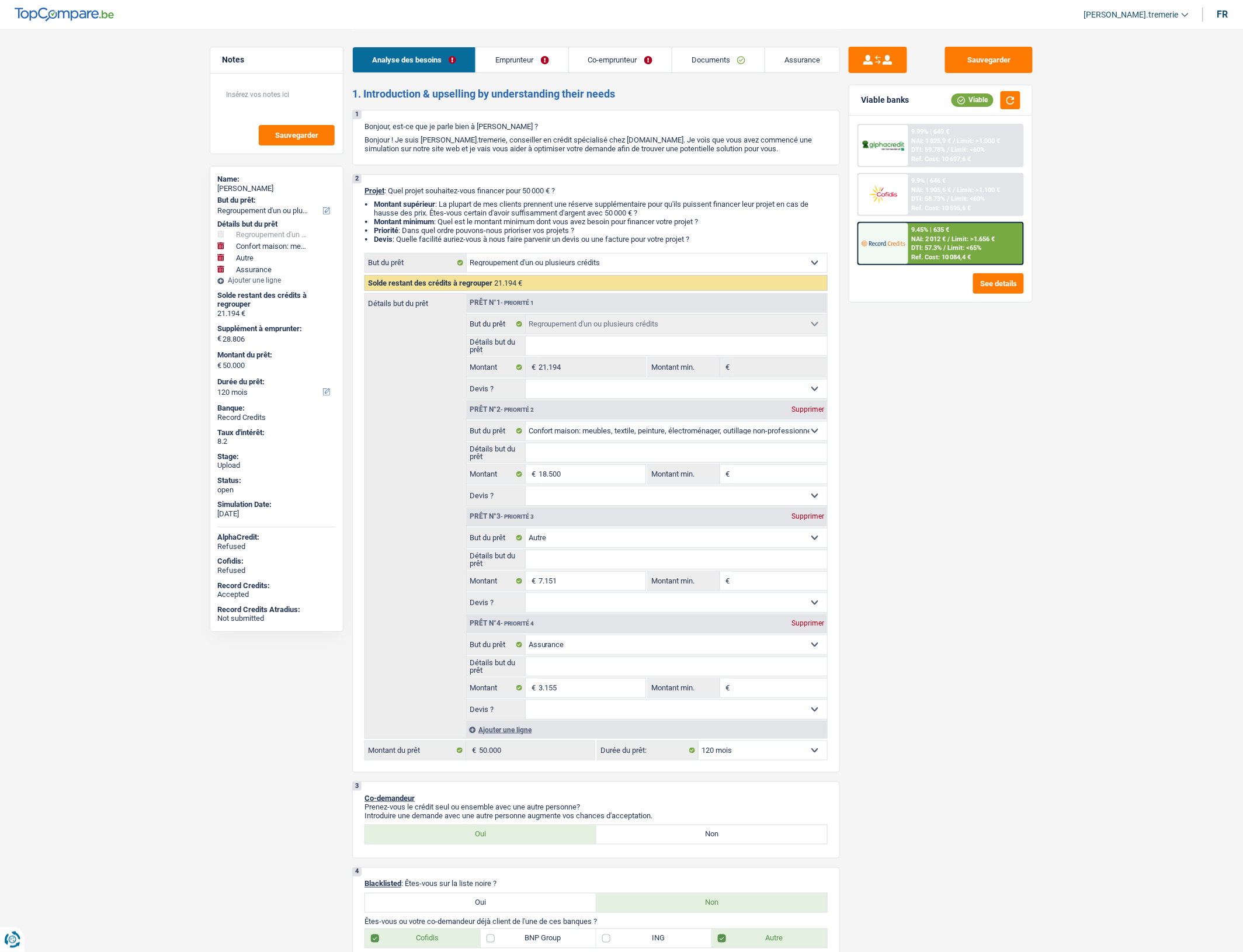
click at [926, 240] on span "NAI: 2 012 €" at bounding box center [929, 239] width 34 height 8
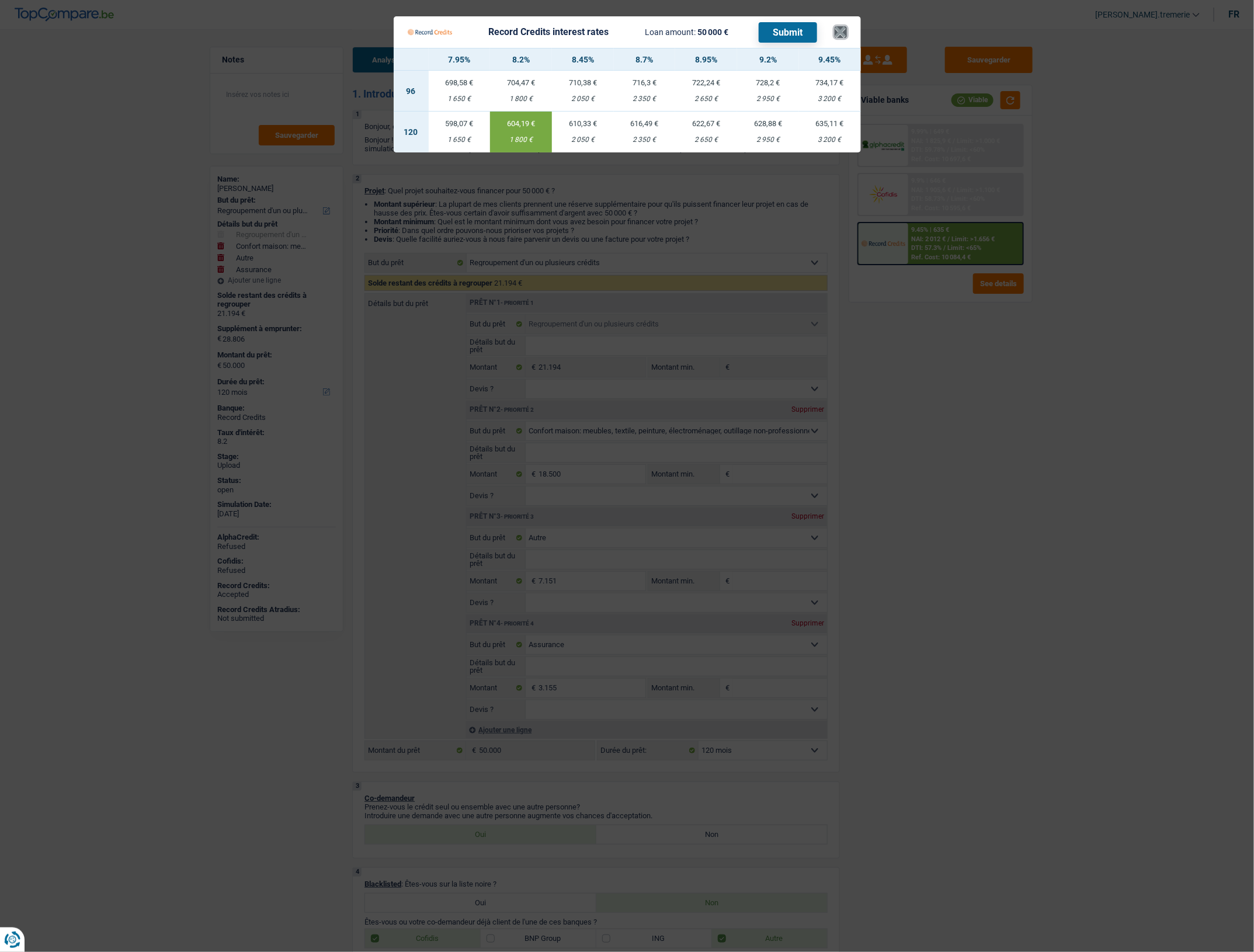
click at [841, 33] on button "×" at bounding box center [841, 31] width 12 height 12
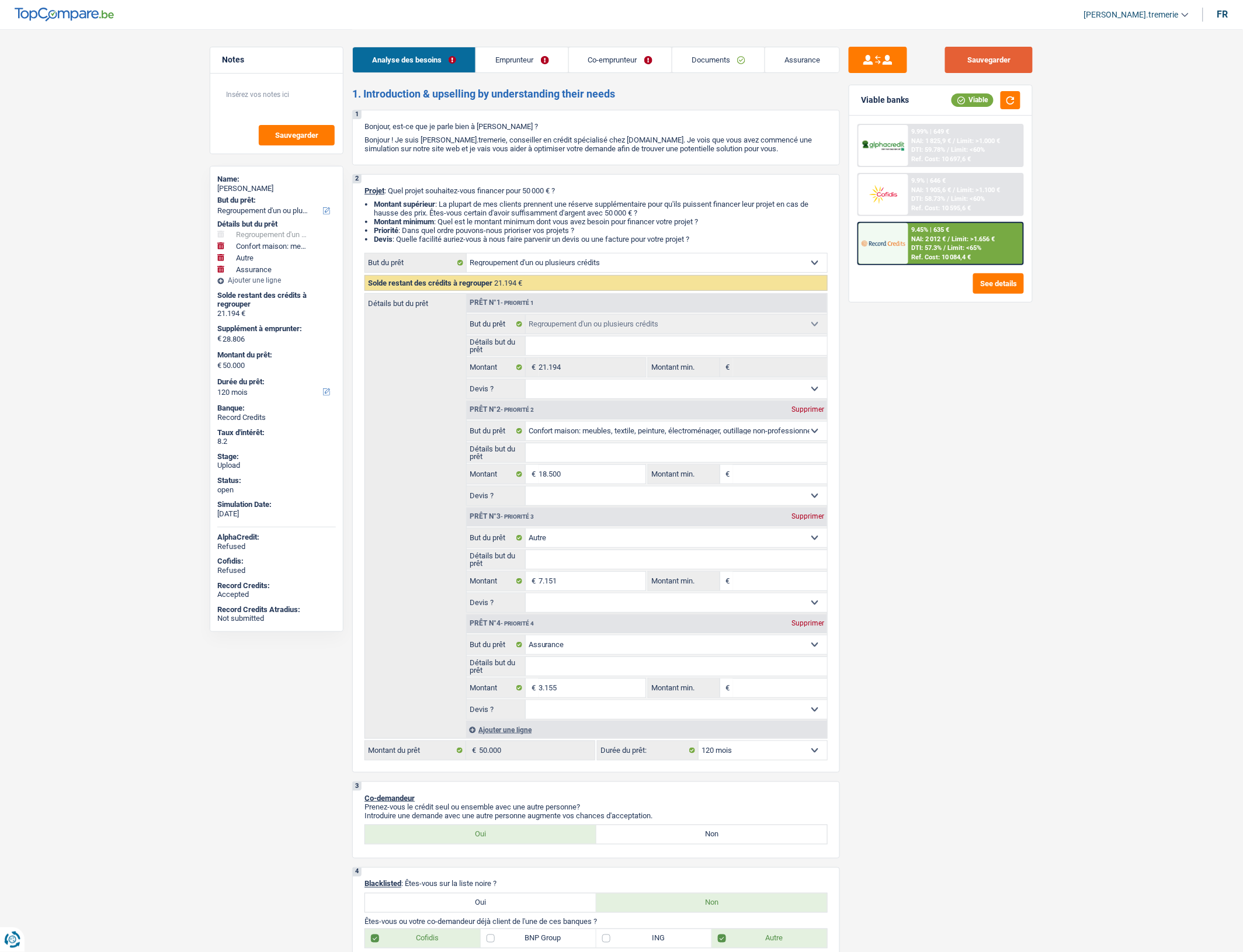
click at [976, 64] on button "Sauvegarder" at bounding box center [989, 59] width 88 height 26
